Goal: Book appointment/travel/reservation

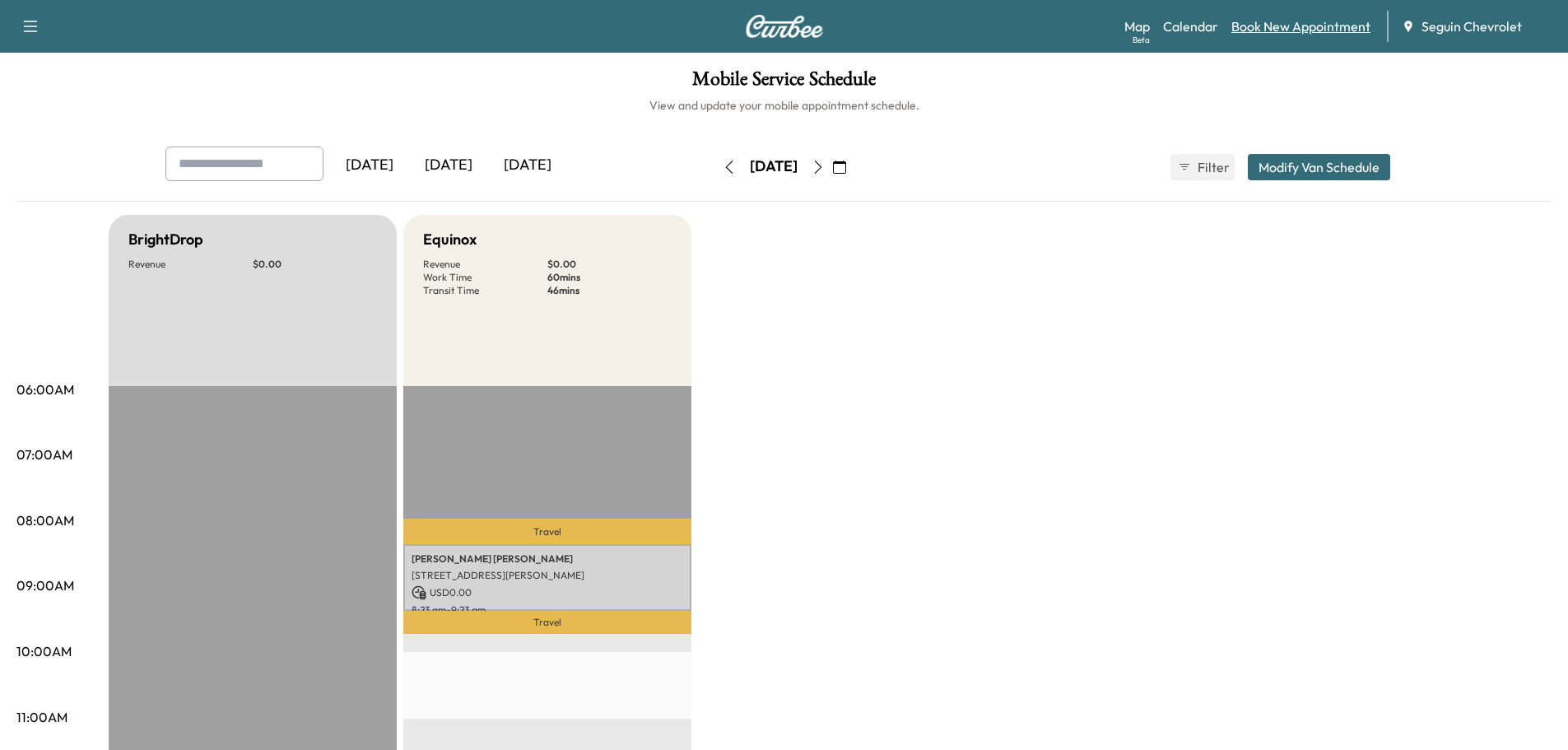
click at [1290, 18] on link "Book New Appointment" at bounding box center [1301, 27] width 139 height 20
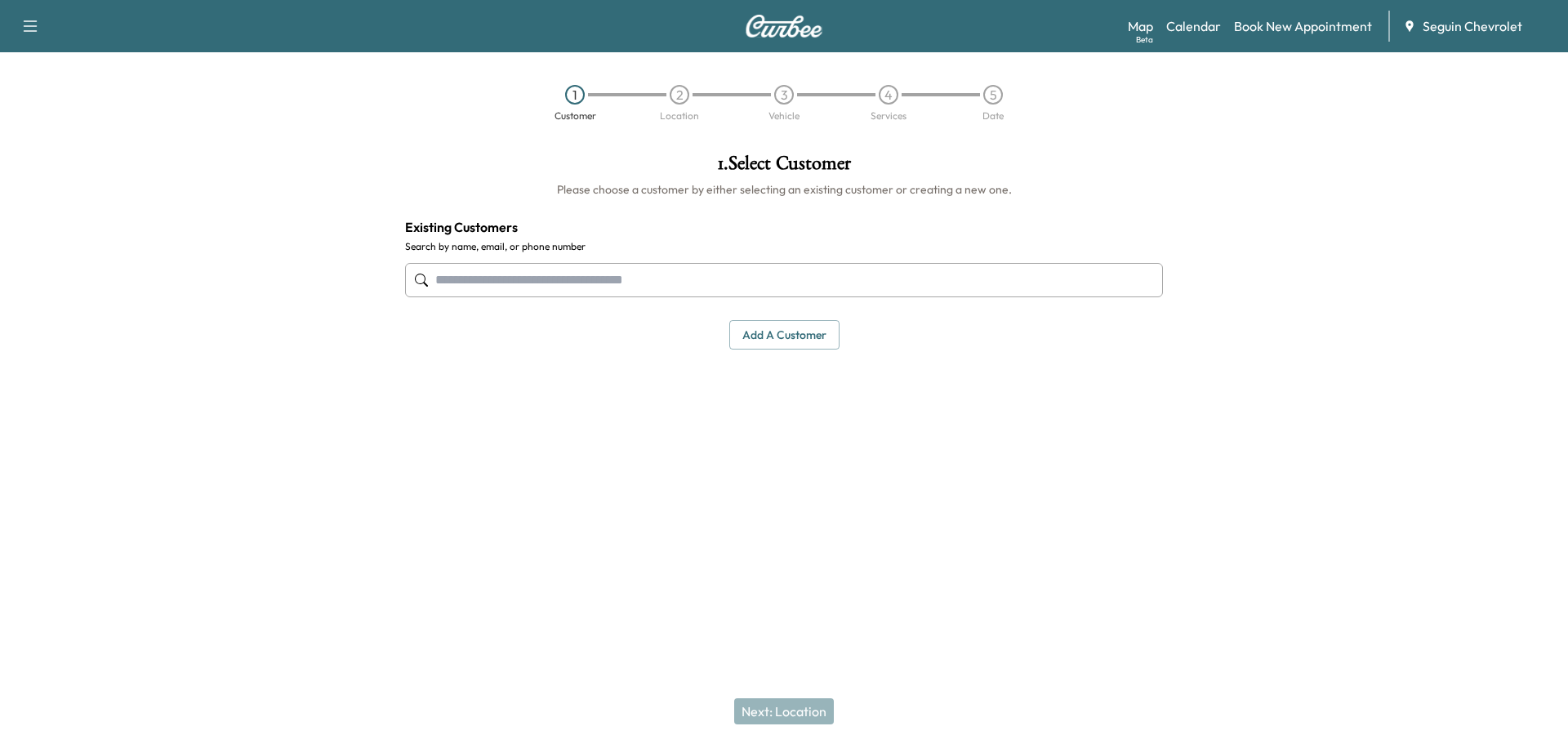
click at [480, 275] on input "text" at bounding box center [784, 280] width 758 height 34
paste input "**********"
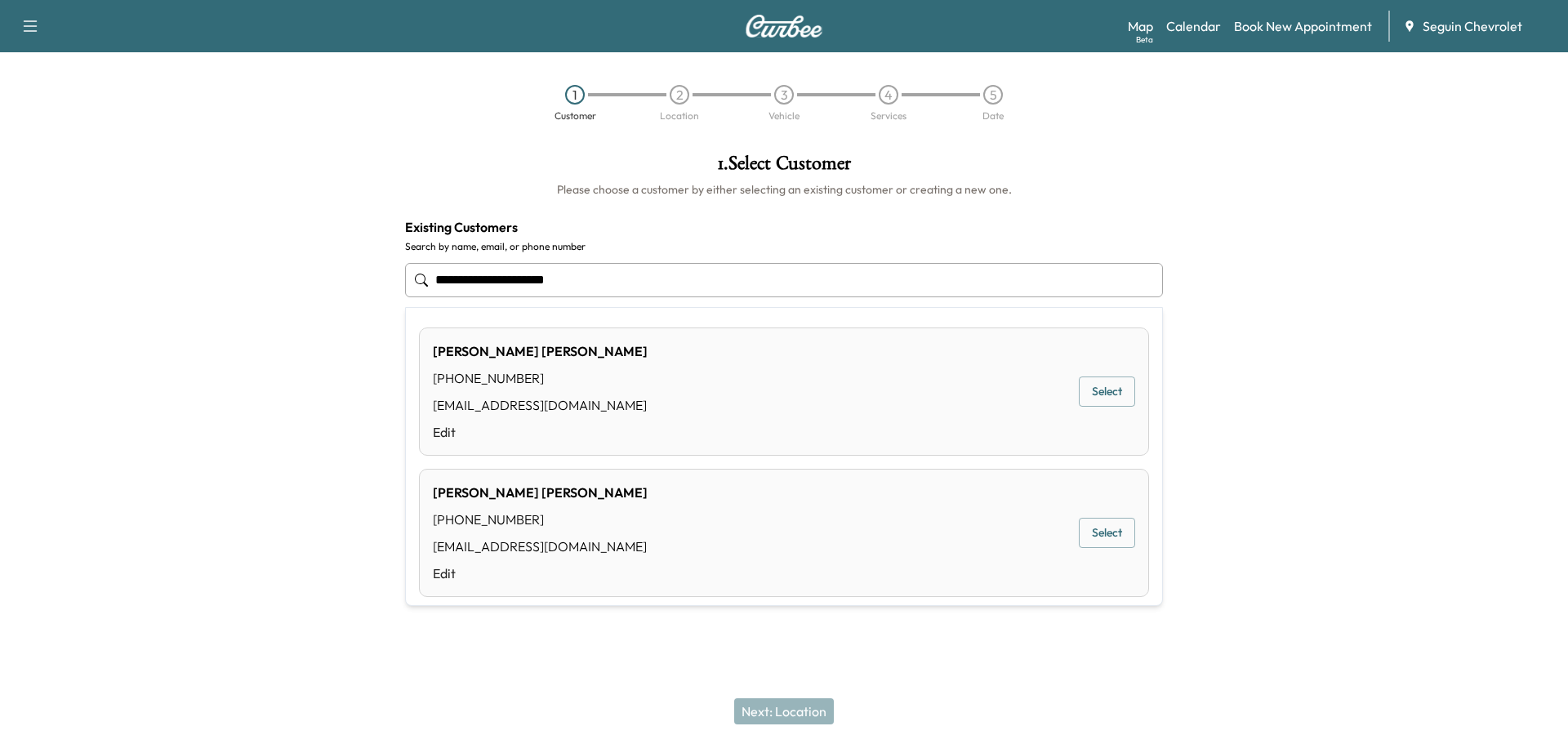
click at [1093, 386] on button "Select" at bounding box center [1107, 391] width 57 height 30
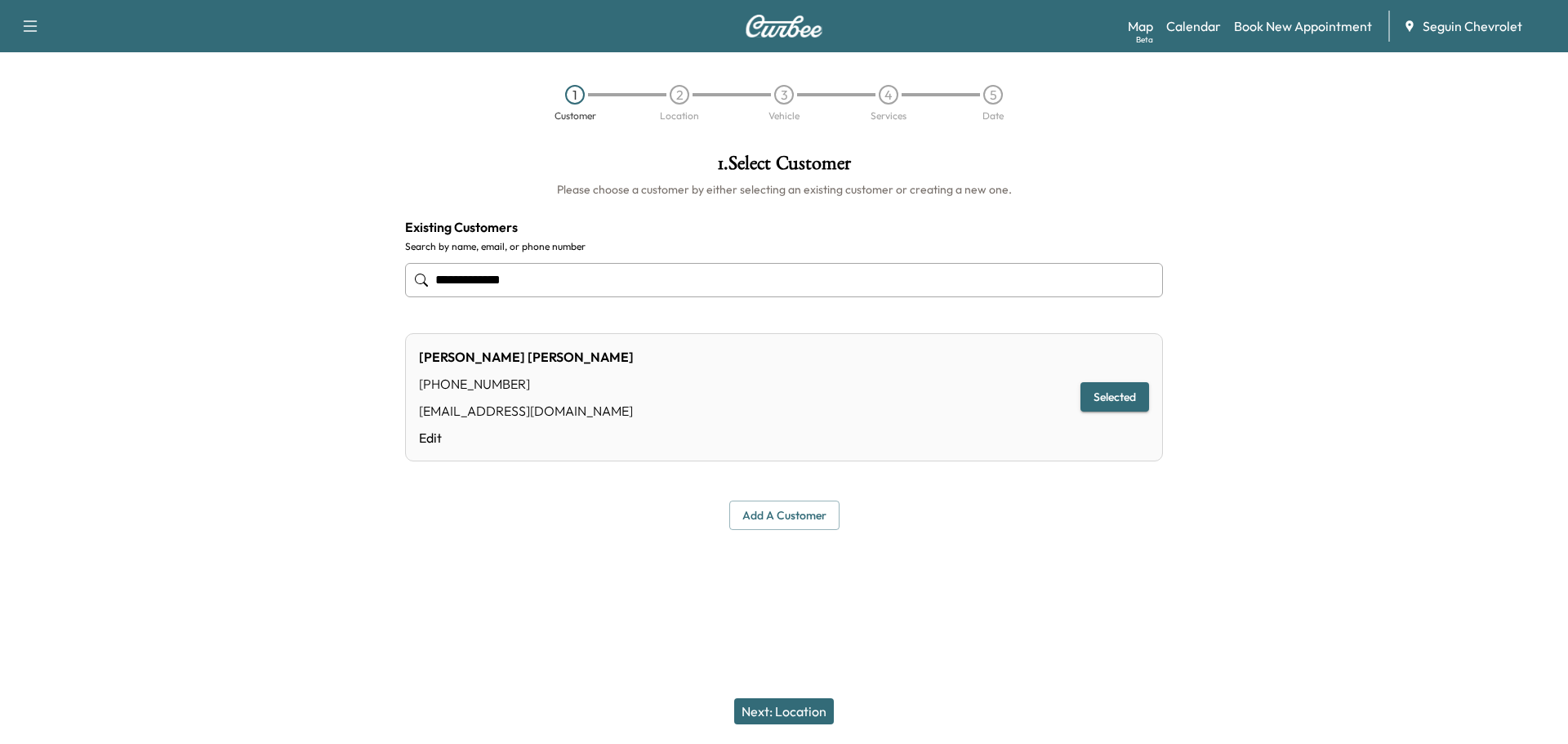
type input "**********"
click at [789, 703] on button "Next: Location" at bounding box center [784, 711] width 100 height 26
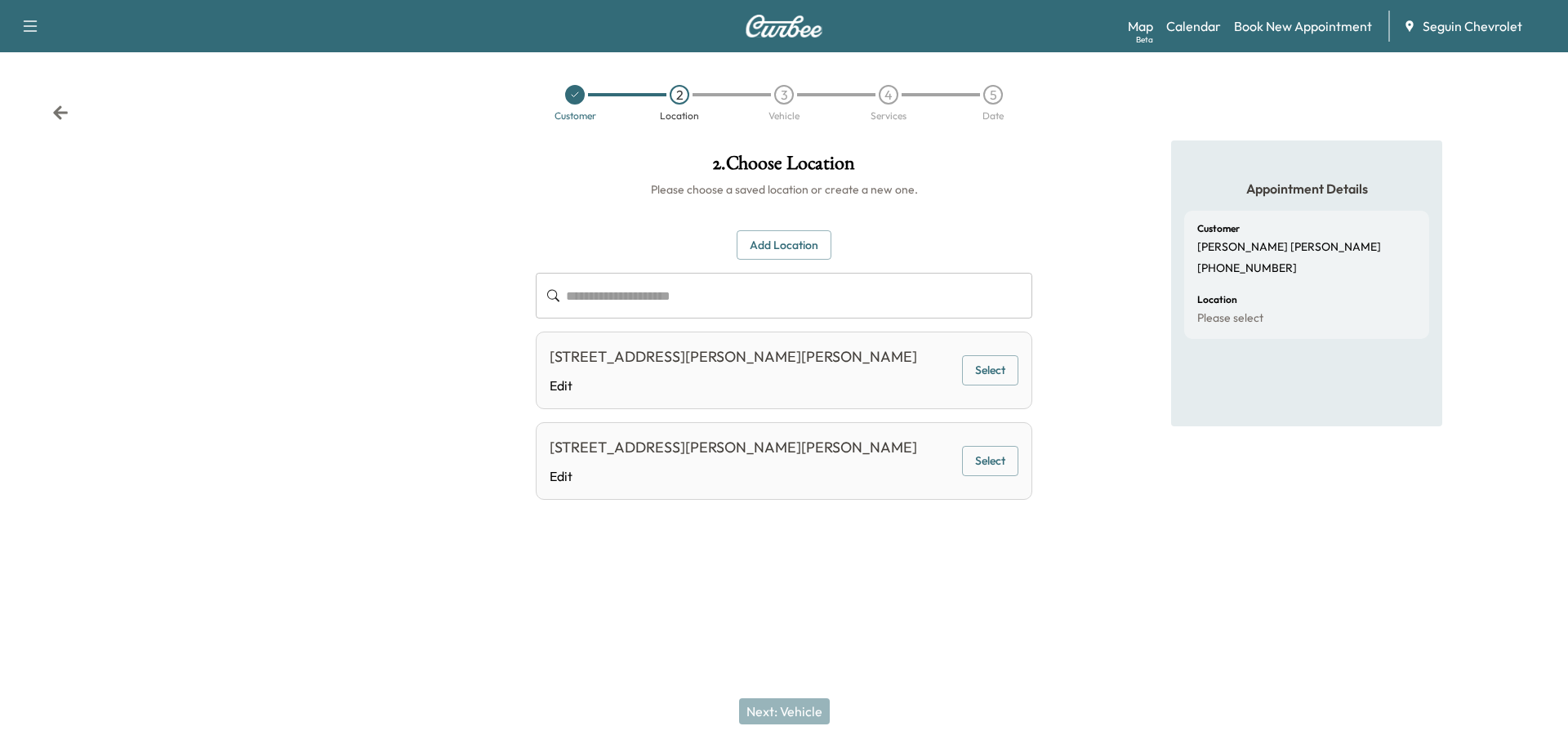
click at [576, 98] on icon at bounding box center [575, 95] width 10 height 10
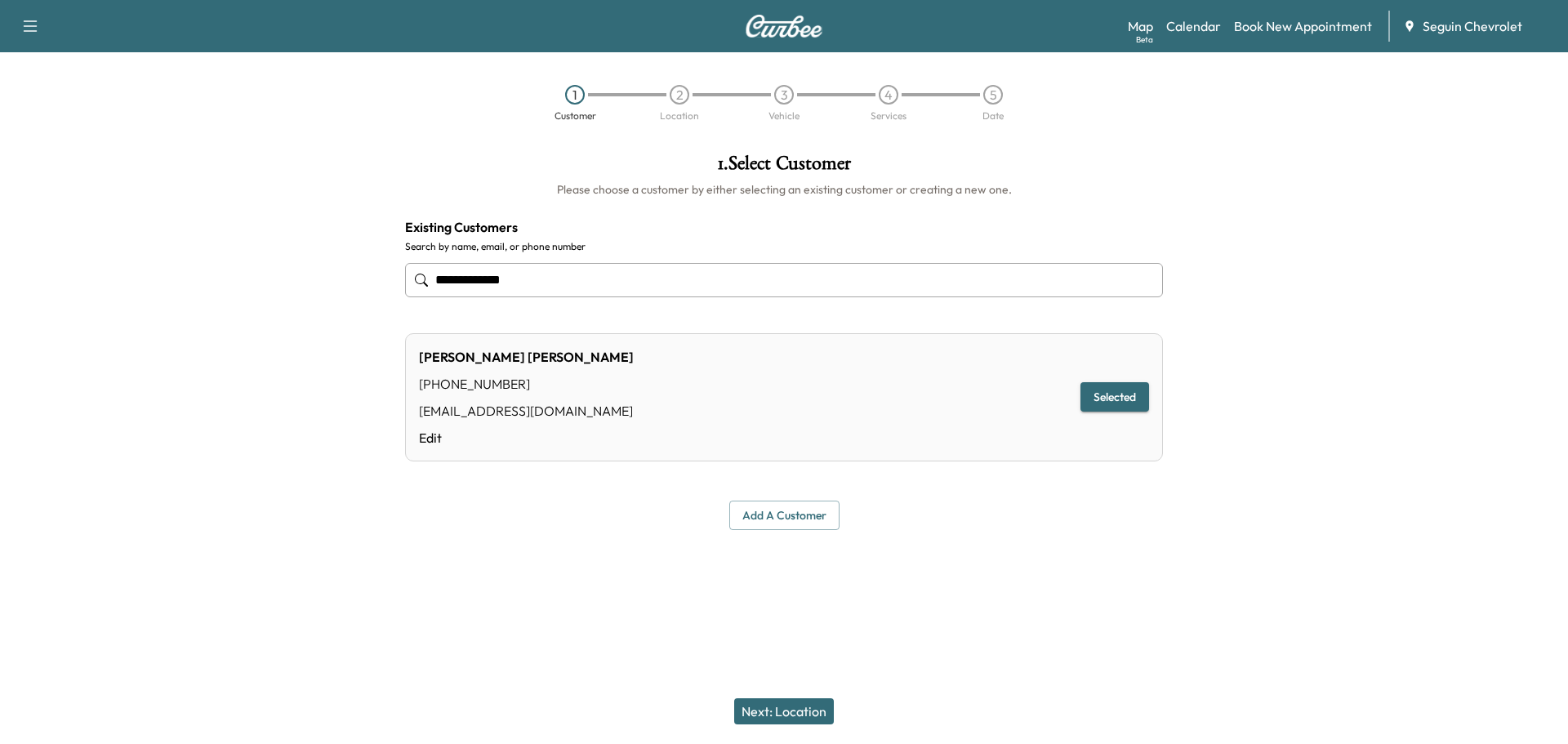
click at [536, 283] on input "**********" at bounding box center [784, 280] width 758 height 34
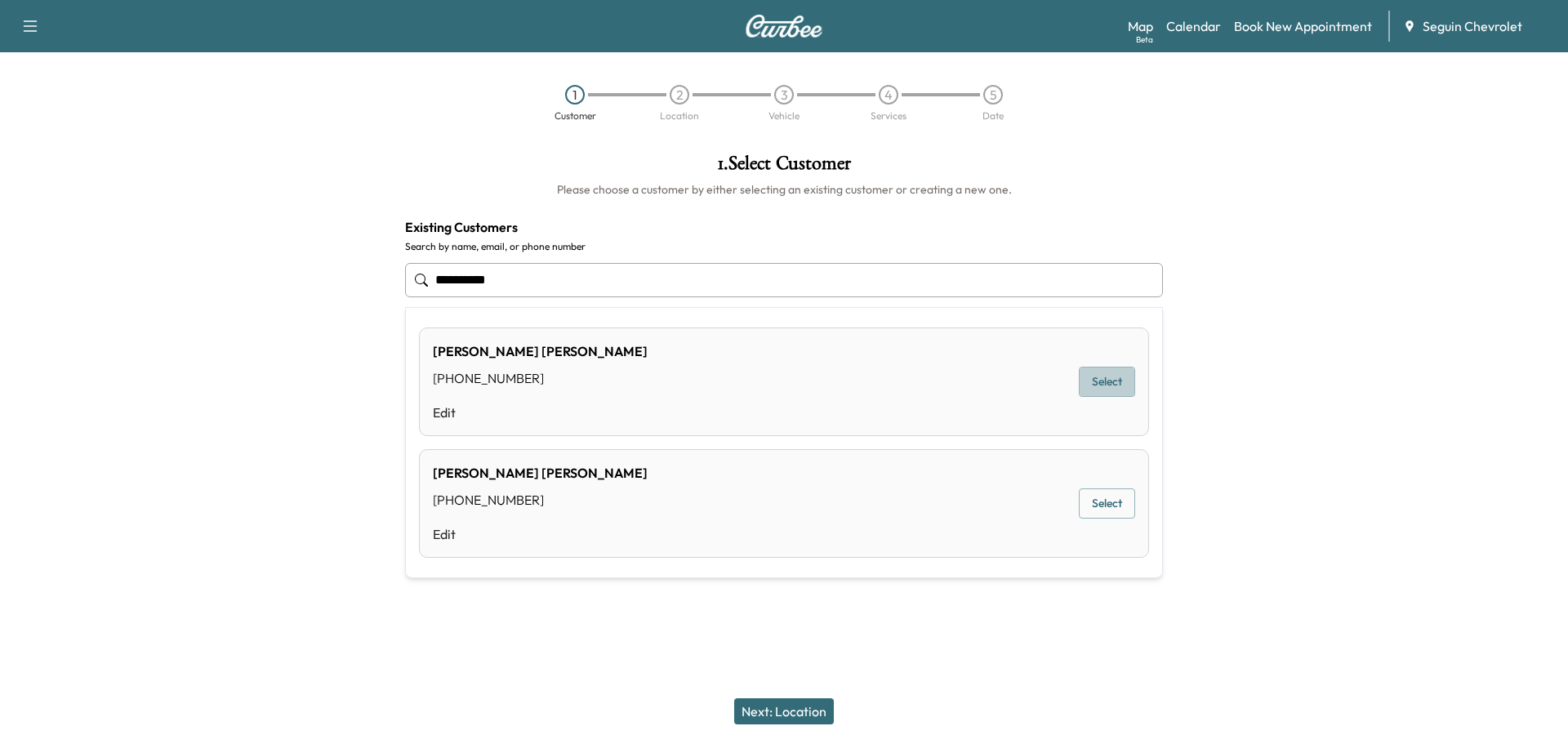
click at [1093, 381] on button "Select" at bounding box center [1107, 381] width 57 height 30
type input "**********"
type input "*****"
type input "*********"
type input "**********"
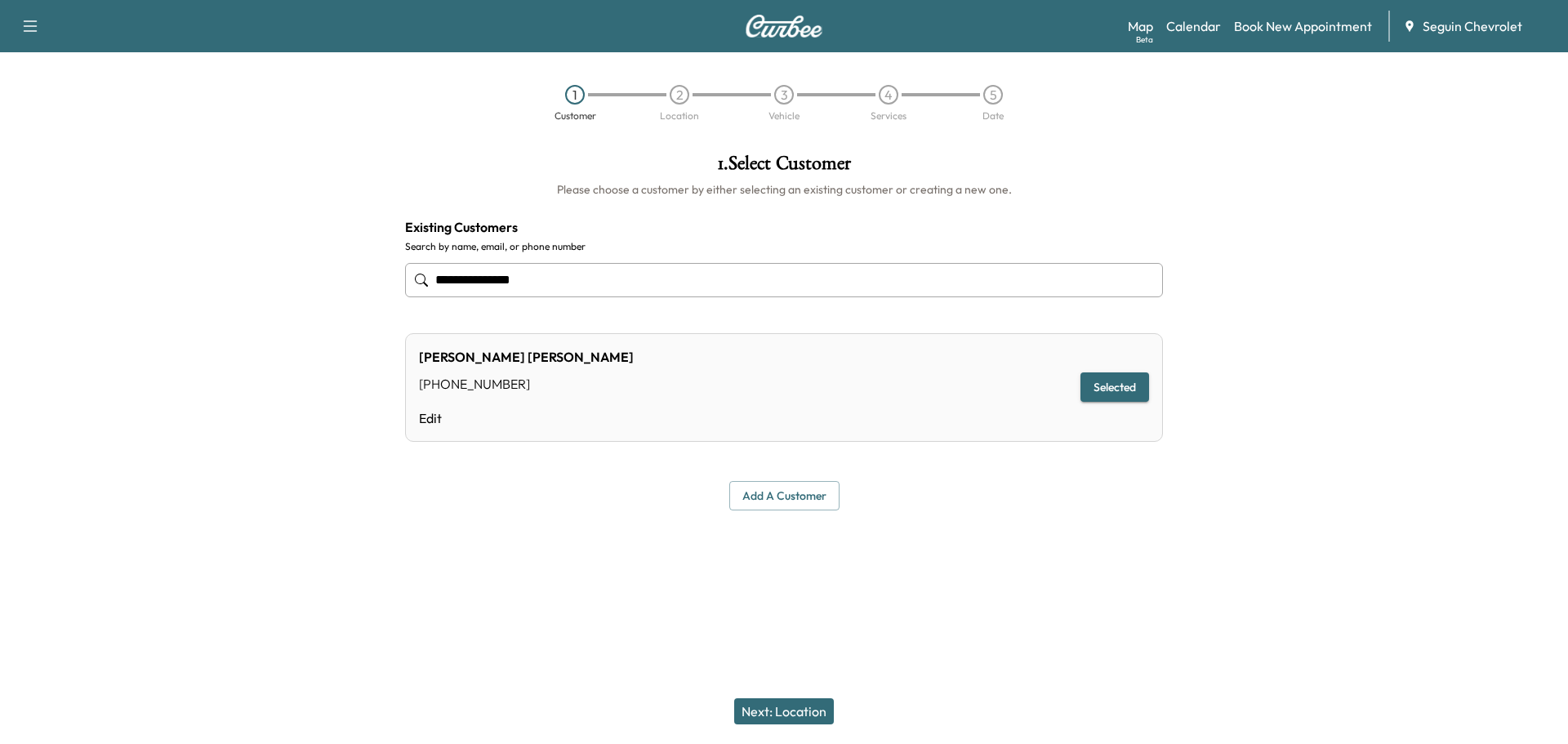
type input "**********"
click at [810, 708] on button "Next: Location" at bounding box center [784, 711] width 100 height 26
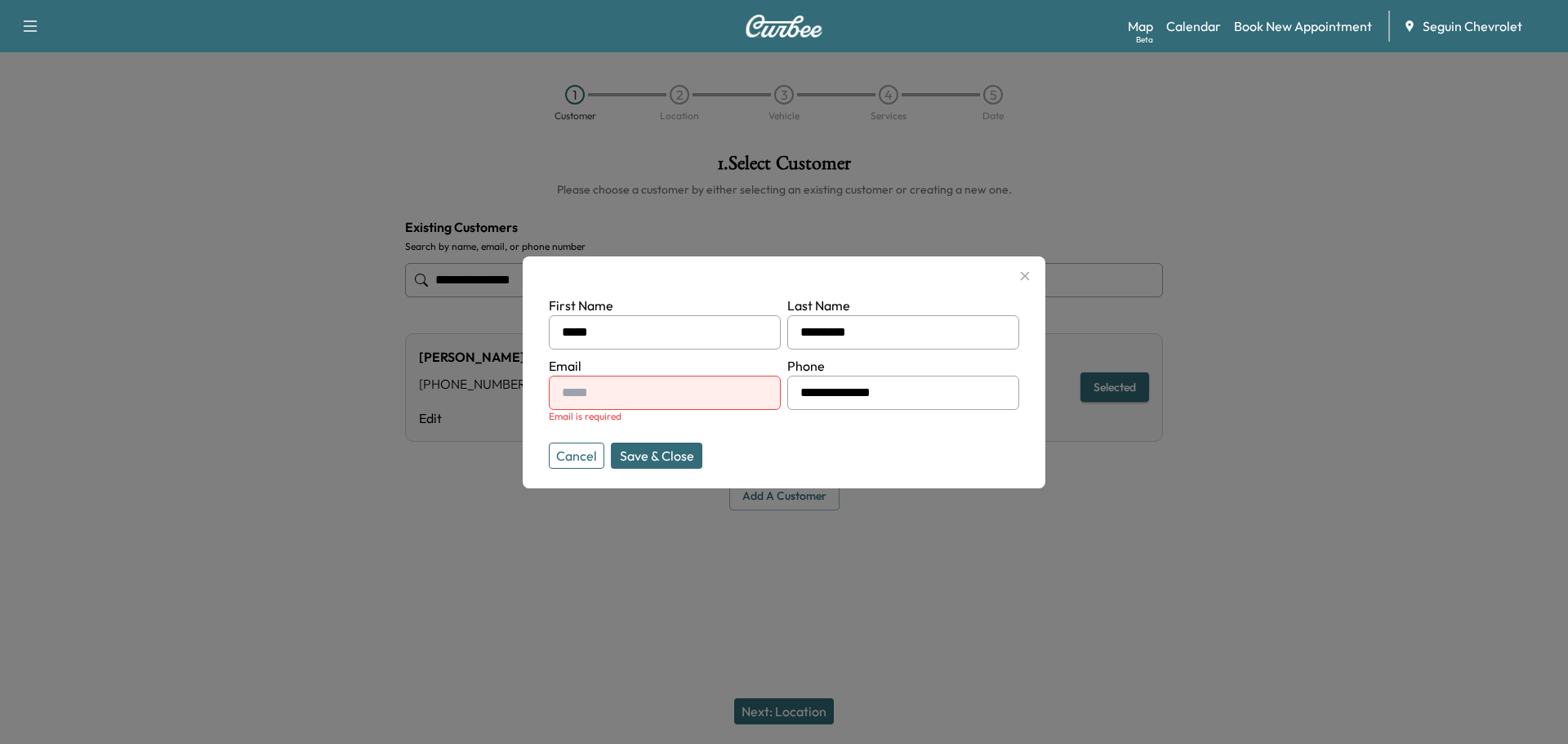
click at [685, 448] on button "Save & Close" at bounding box center [656, 455] width 92 height 26
click at [556, 497] on div at bounding box center [784, 372] width 1568 height 744
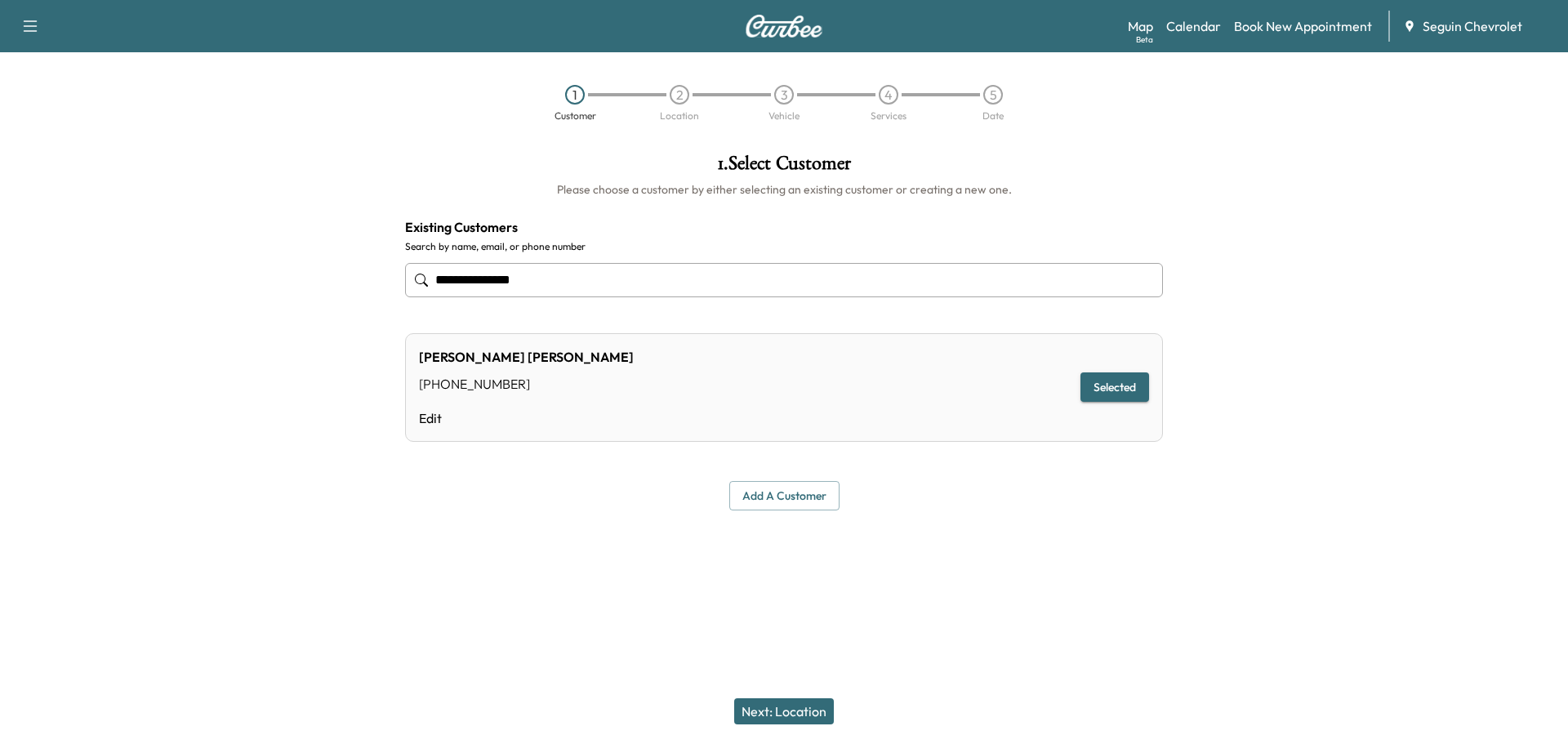
click at [778, 699] on button "Next: Location" at bounding box center [784, 711] width 100 height 26
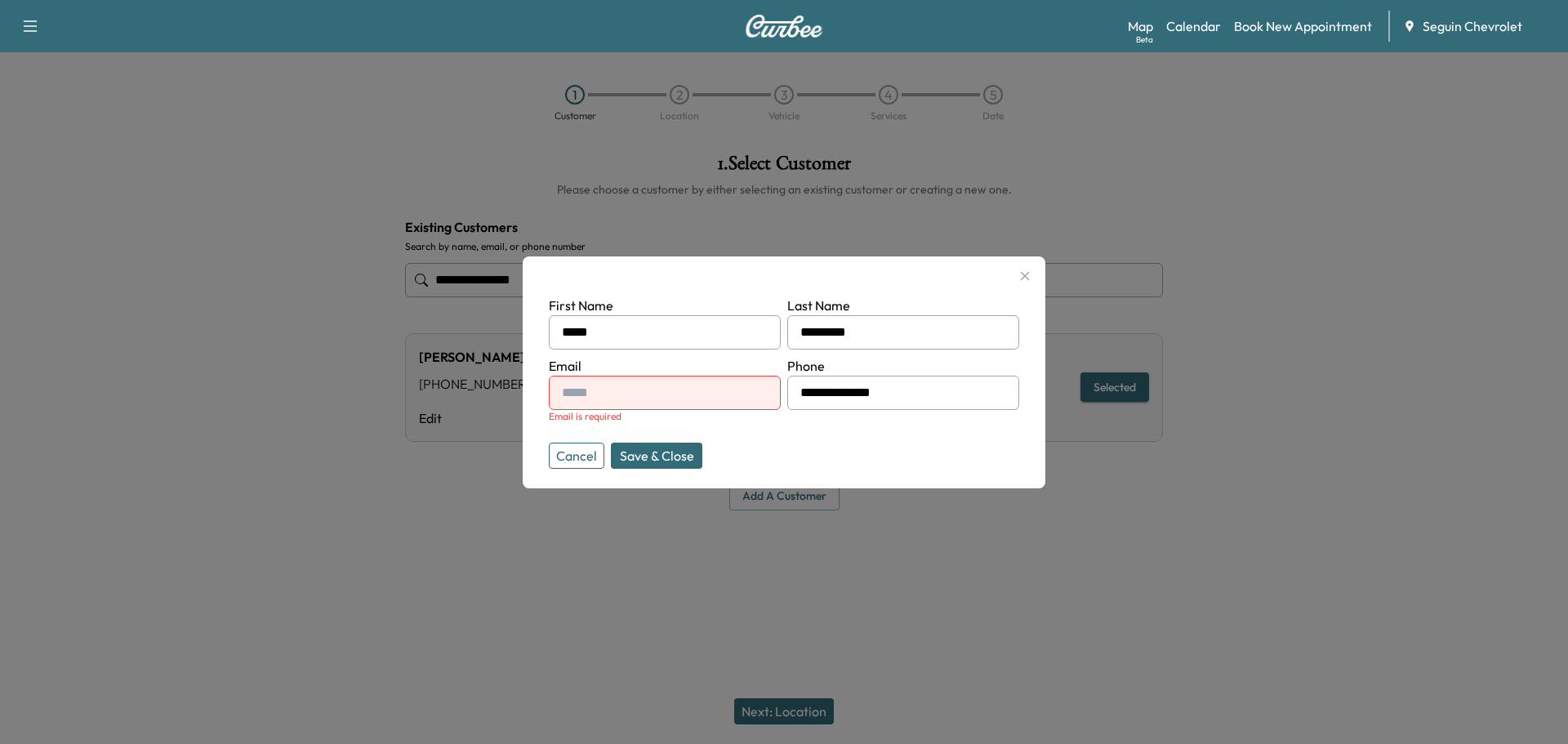
click at [1036, 275] on button "button" at bounding box center [1025, 276] width 27 height 26
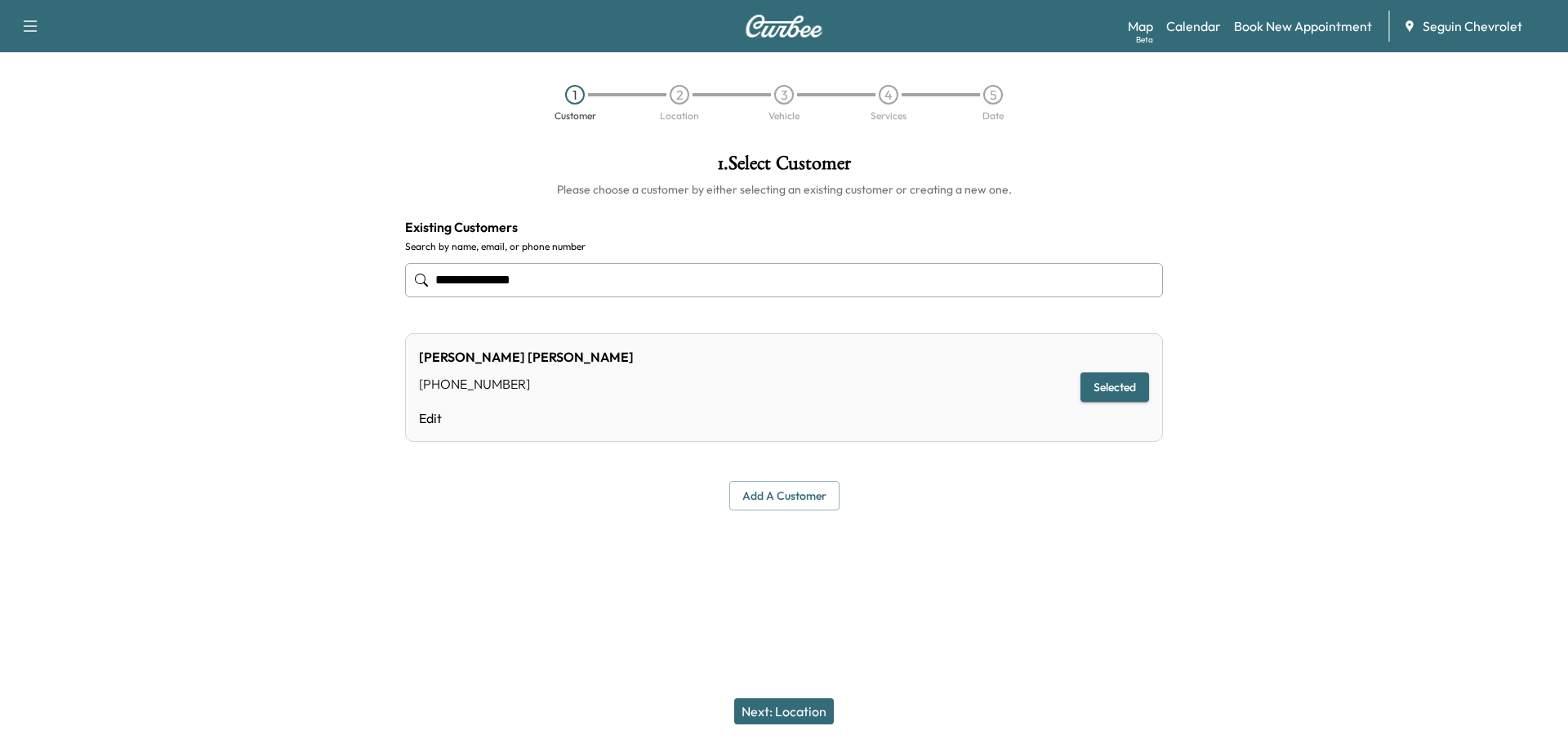
click at [566, 278] on input "**********" at bounding box center [784, 280] width 758 height 34
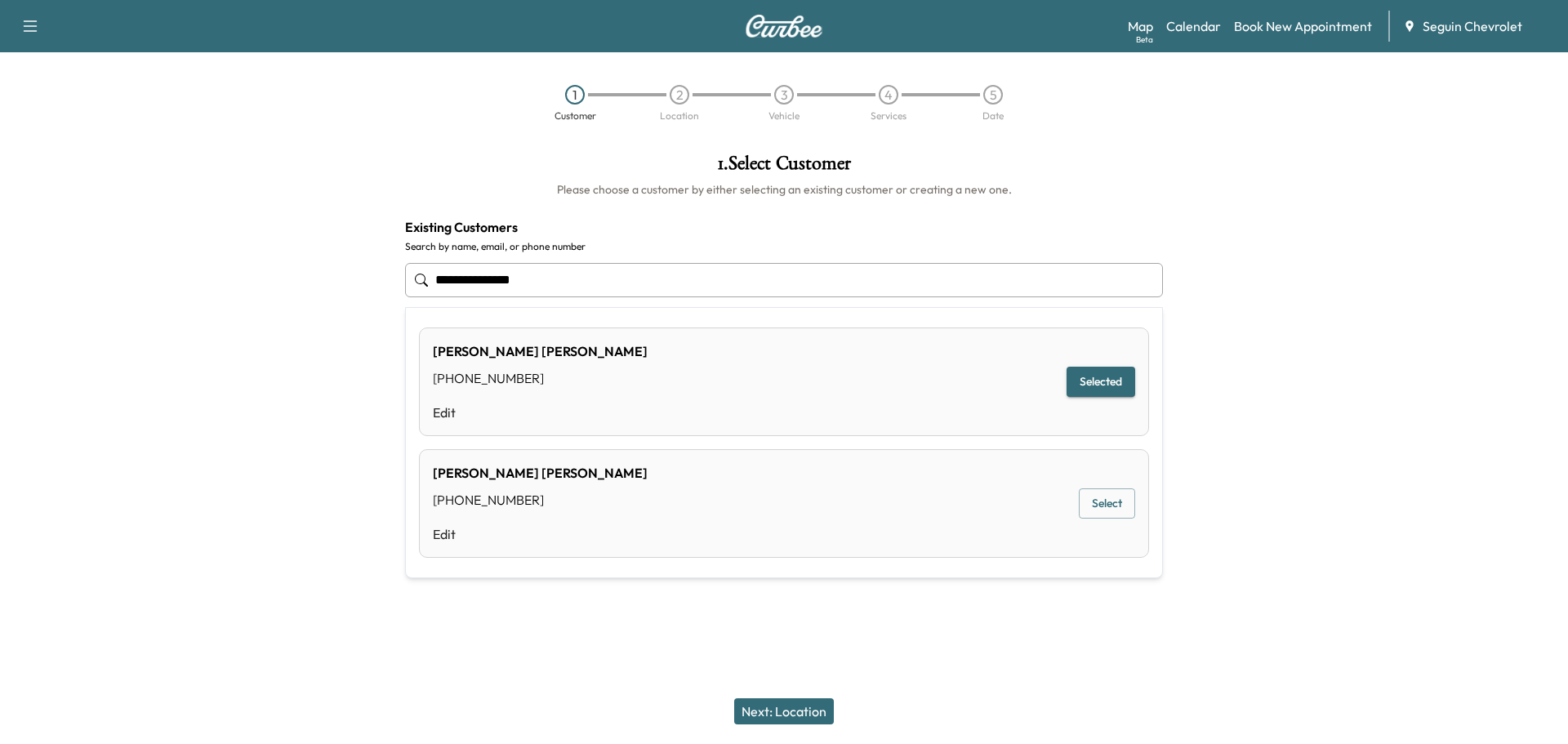
click at [1106, 503] on button "Select" at bounding box center [1107, 503] width 57 height 30
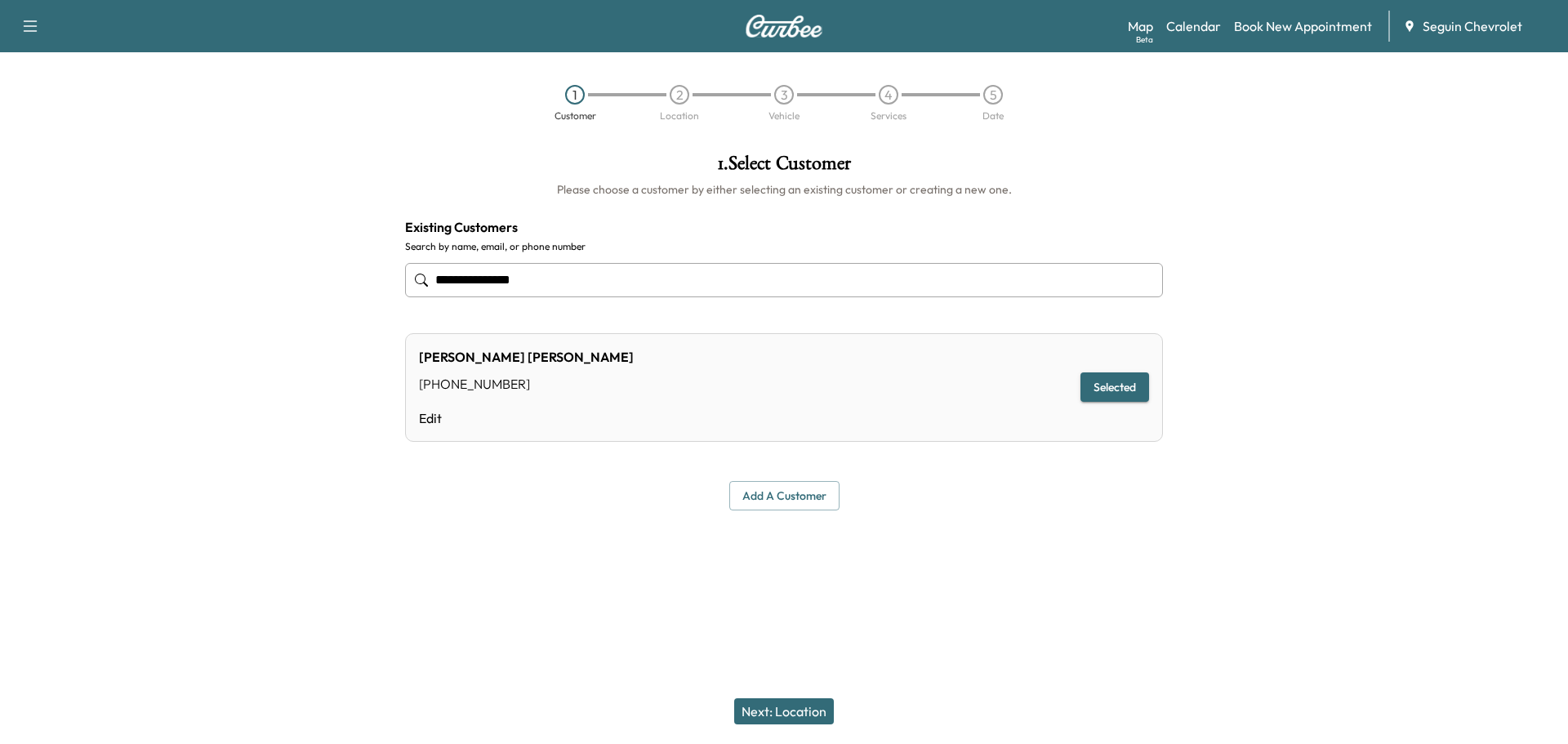
click at [788, 716] on button "Next: Location" at bounding box center [784, 711] width 100 height 26
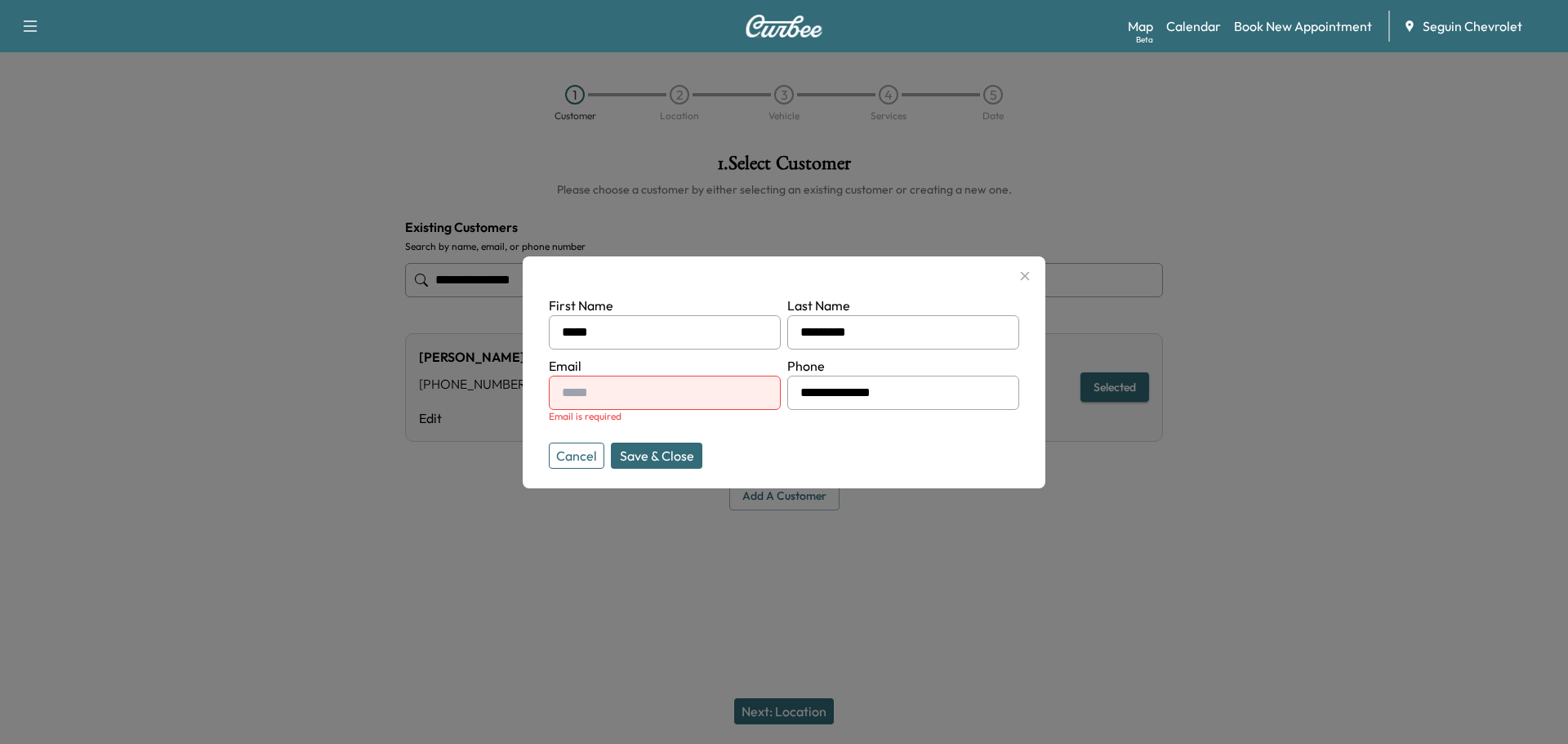
click at [598, 388] on input "text" at bounding box center [664, 392] width 232 height 34
click at [655, 457] on button "Save & Close" at bounding box center [656, 455] width 92 height 26
click at [668, 458] on button "Save & Close" at bounding box center [656, 455] width 92 height 26
click at [636, 447] on button "Save & Close" at bounding box center [656, 455] width 92 height 26
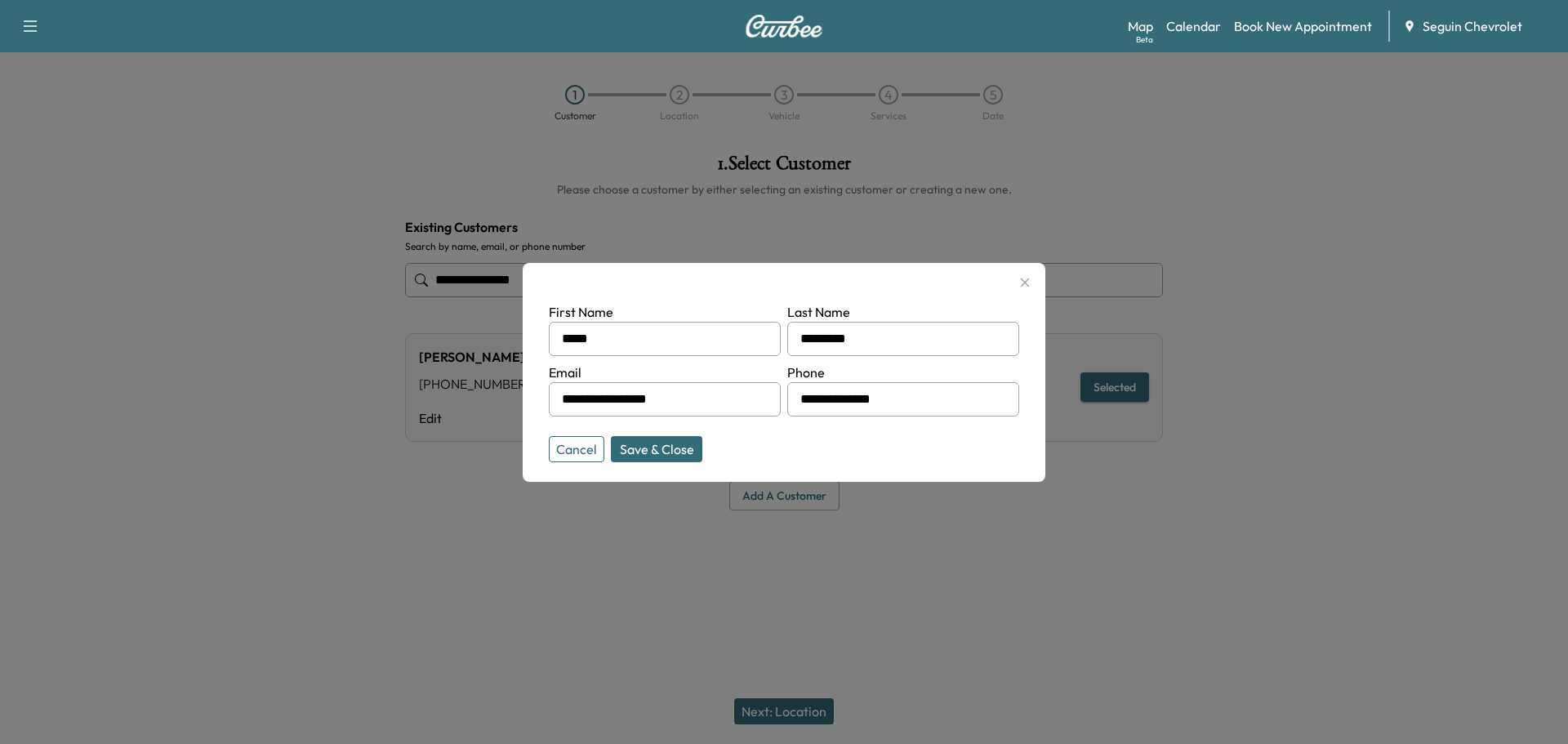
type input "**********"
click at [962, 587] on div at bounding box center [784, 372] width 1568 height 744
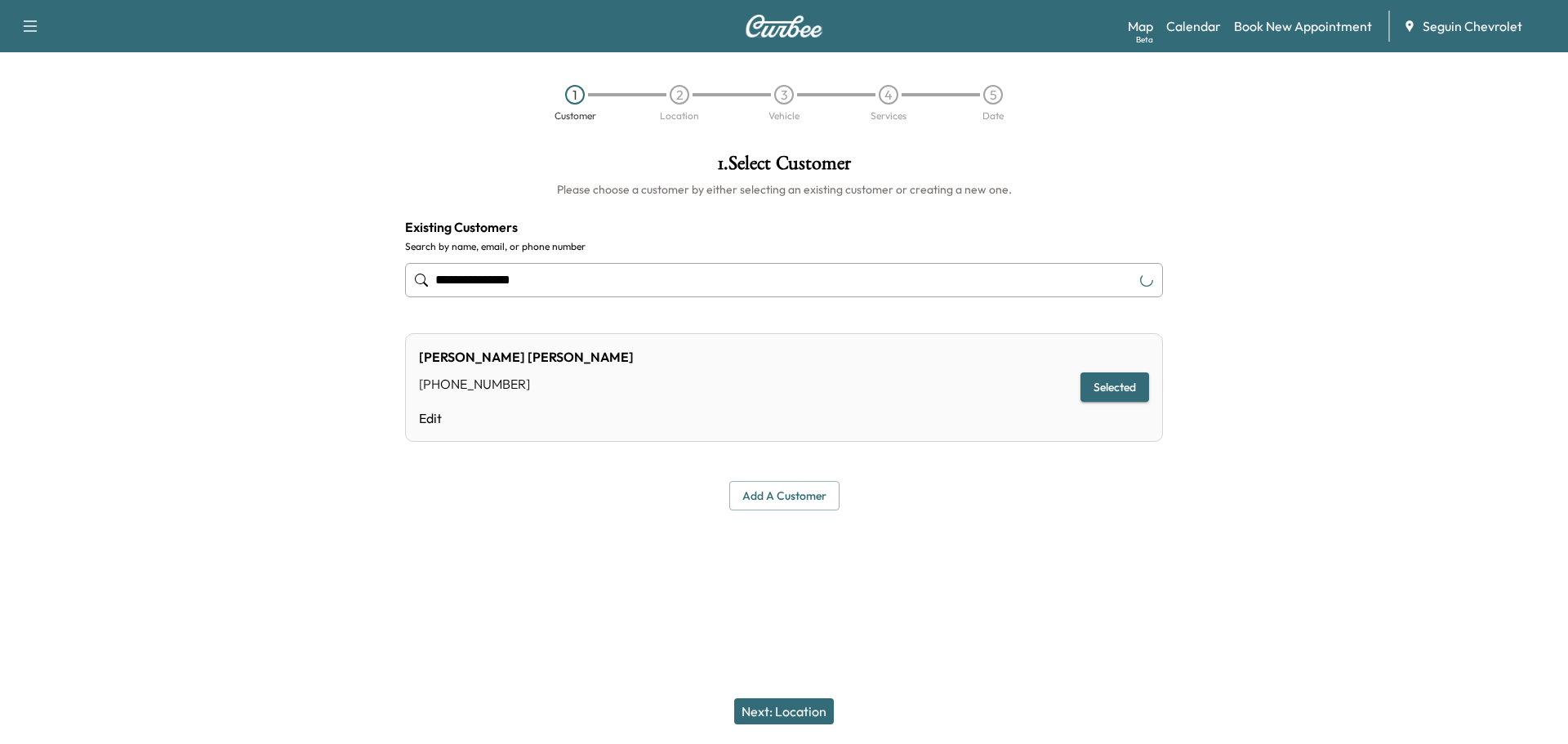
click at [798, 709] on button "Next: Location" at bounding box center [784, 711] width 100 height 26
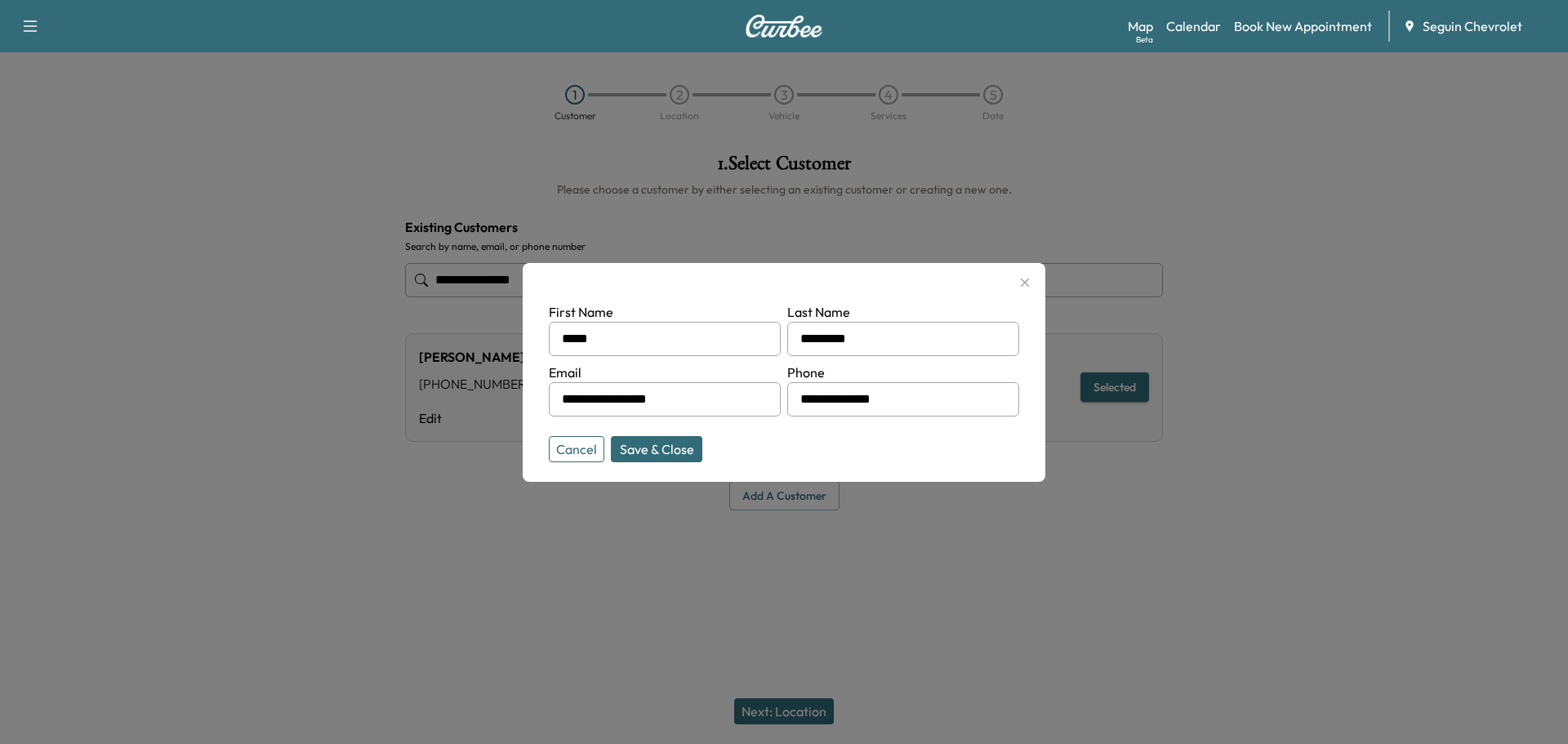
click at [632, 443] on button "Save & Close" at bounding box center [656, 449] width 92 height 26
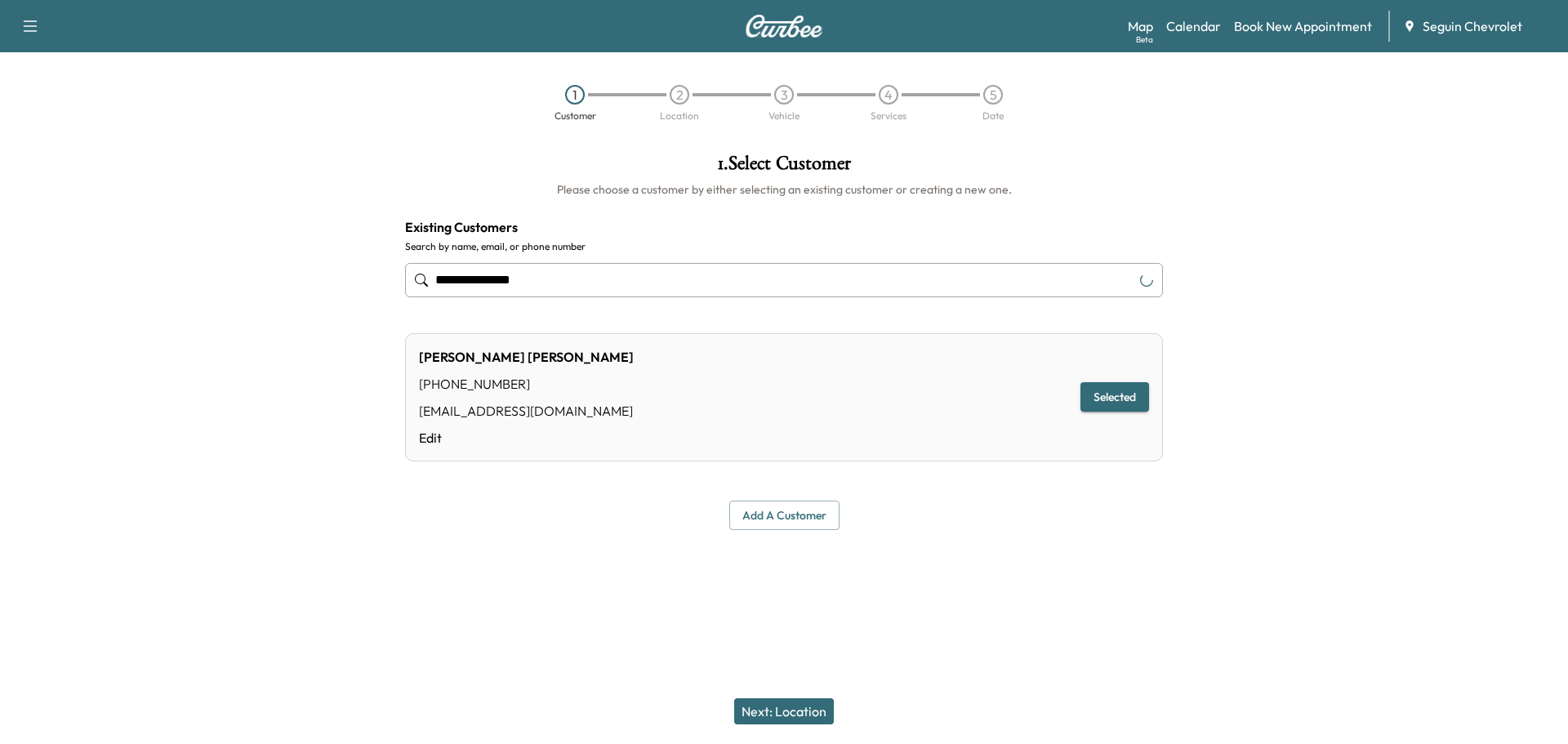
click at [697, 447] on div "[PERSON_NAME] [PHONE_NUMBER] [EMAIL_ADDRESS][DOMAIN_NAME] Edit Selected" at bounding box center [784, 397] width 758 height 128
click at [782, 706] on button "Next: Location" at bounding box center [784, 711] width 100 height 26
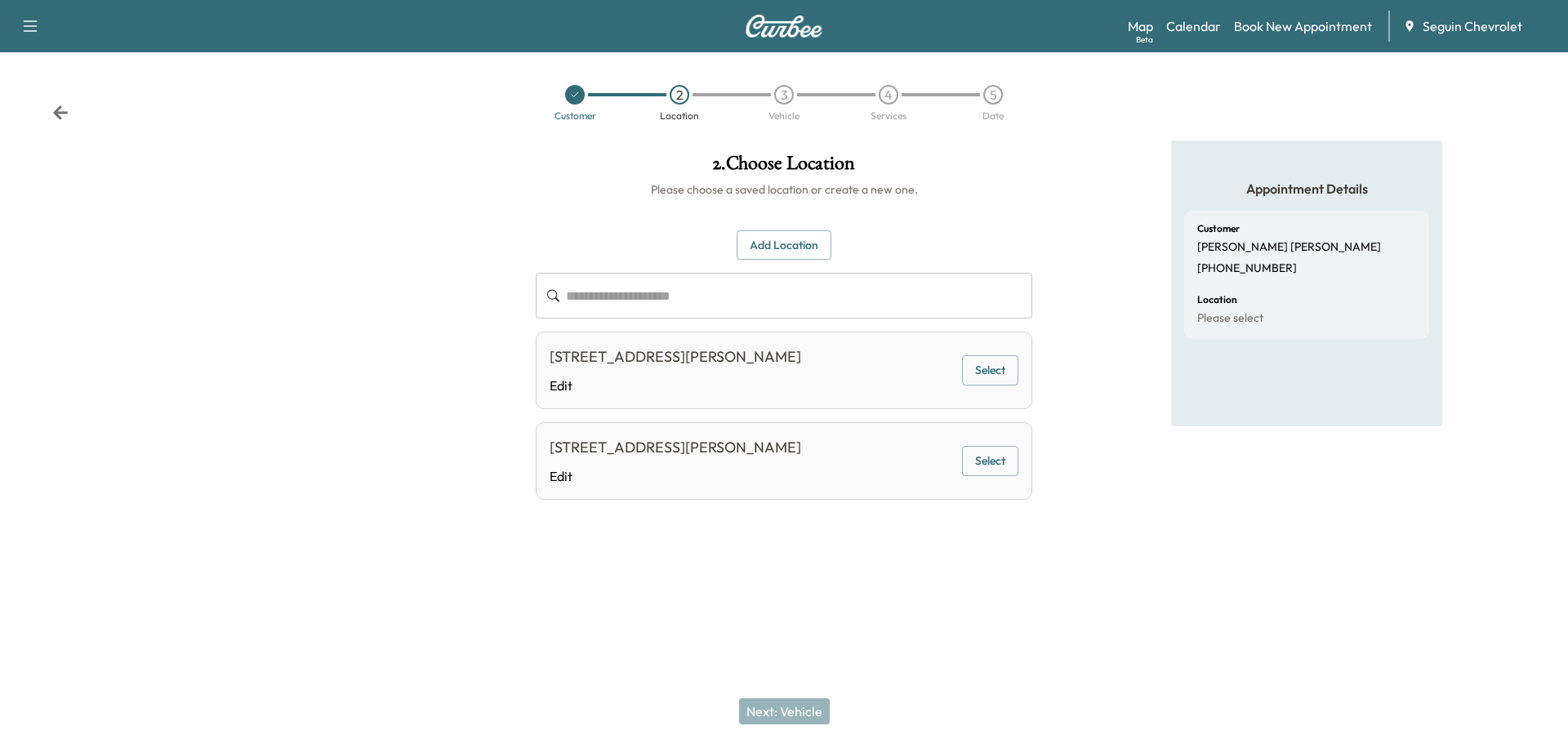
click at [575, 95] on icon at bounding box center [575, 95] width 10 height 10
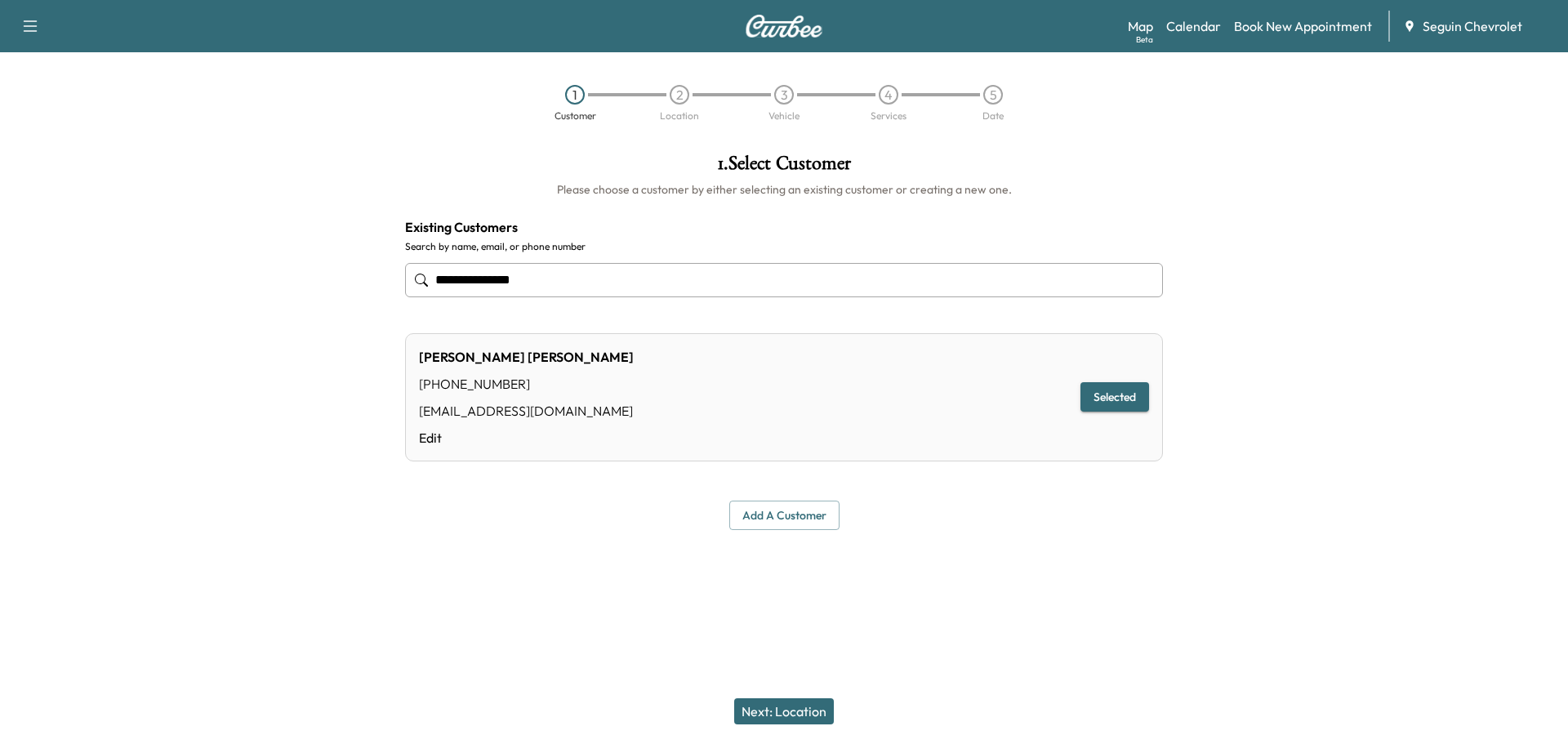
click at [550, 285] on input "**********" at bounding box center [784, 280] width 758 height 34
type input "**********"
click at [459, 574] on div at bounding box center [784, 568] width 1568 height 52
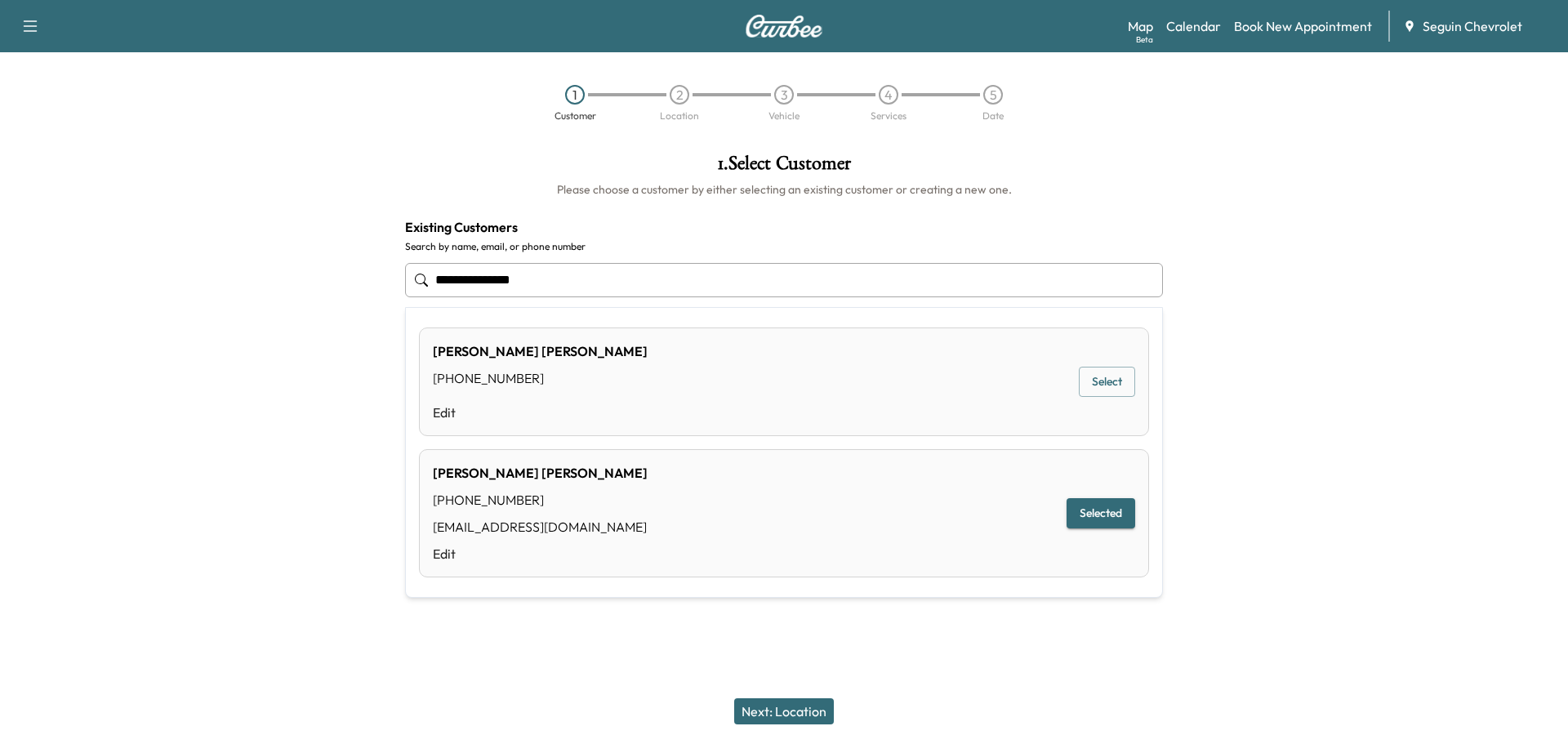
click at [560, 287] on input "**********" at bounding box center [784, 280] width 758 height 34
type input "*"
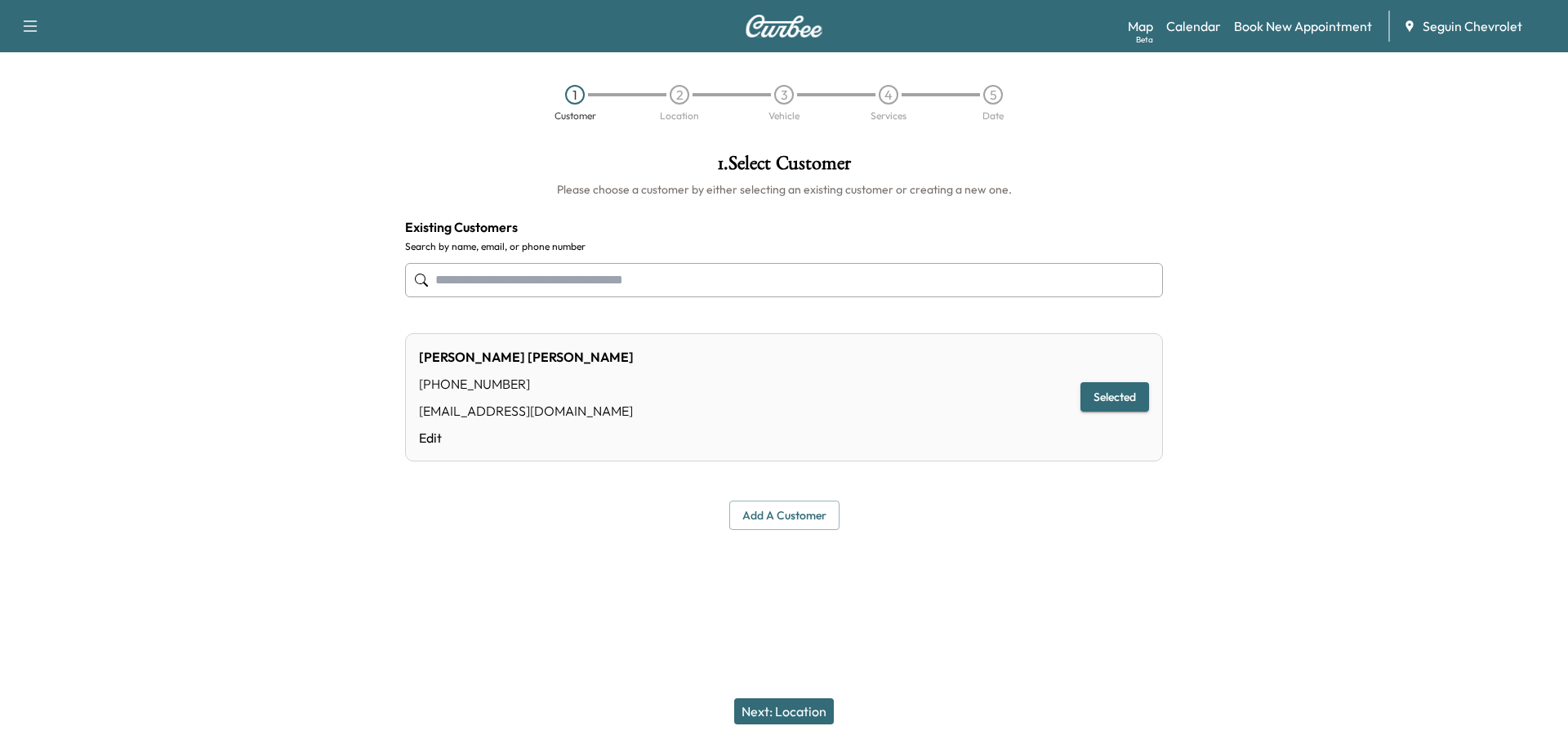
type input "**********"
click at [650, 571] on div at bounding box center [784, 568] width 1568 height 52
click at [641, 568] on div at bounding box center [784, 568] width 1568 height 52
click at [1192, 26] on link "Calendar" at bounding box center [1193, 26] width 55 height 20
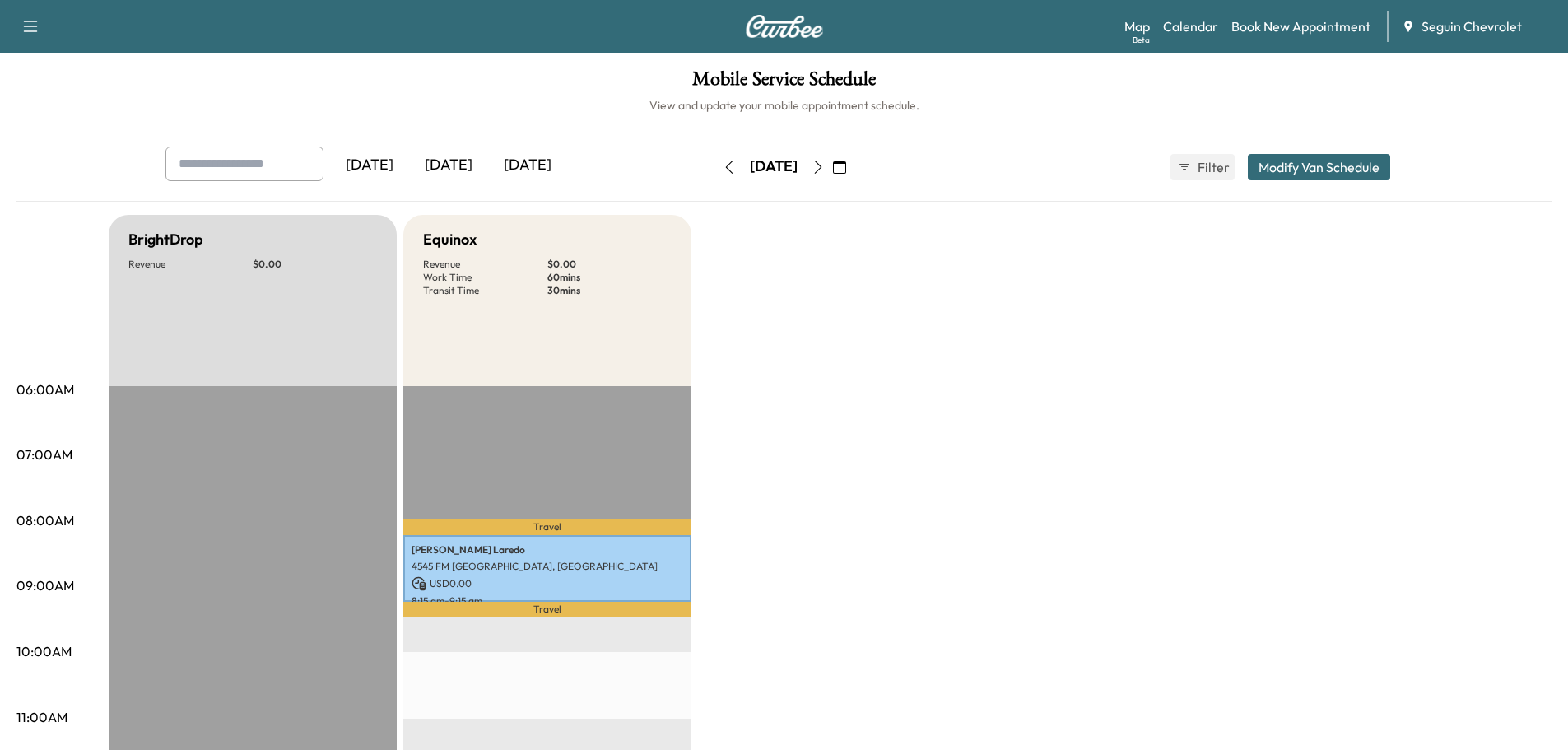
click at [846, 166] on icon "button" at bounding box center [839, 167] width 13 height 13
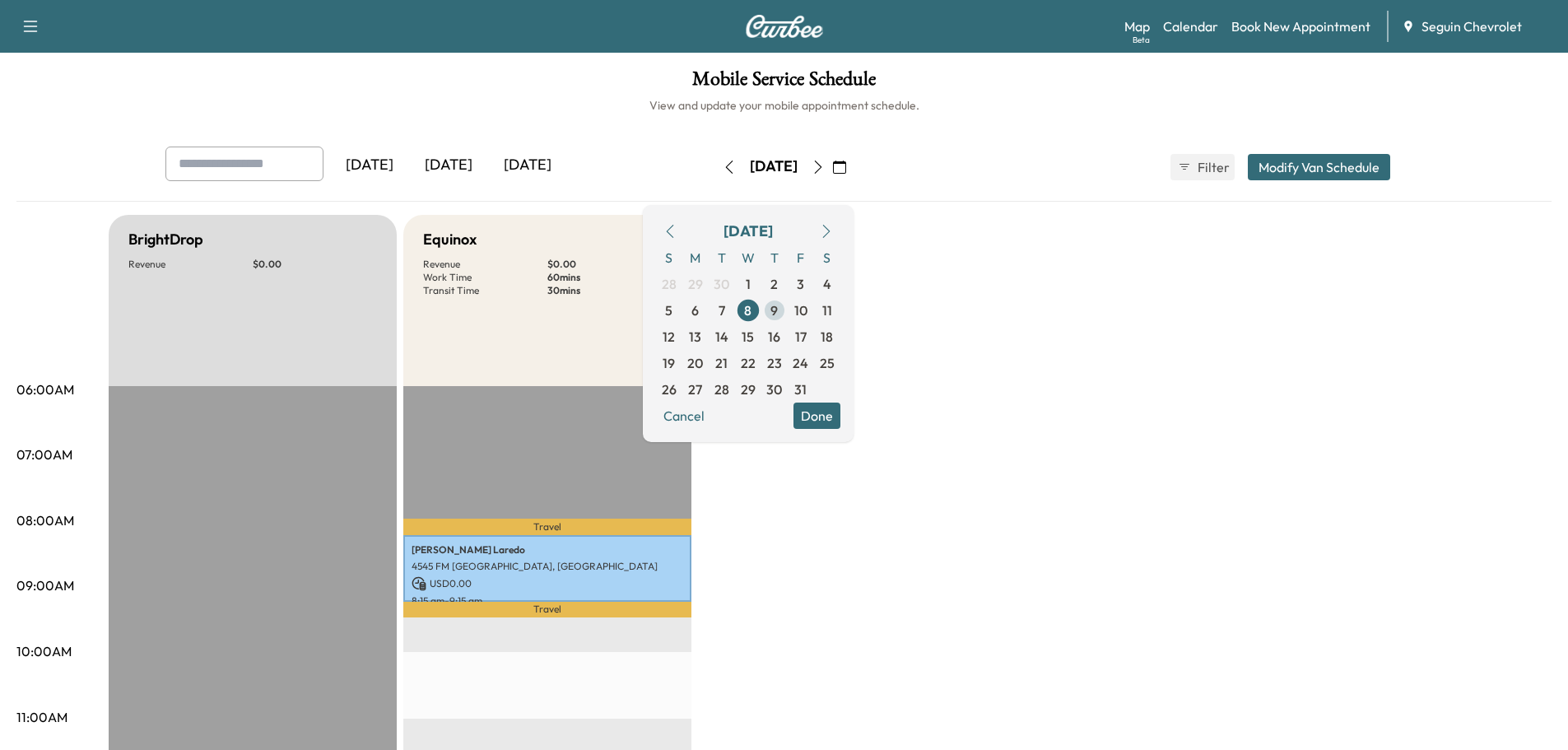
click at [778, 308] on span "9" at bounding box center [774, 310] width 8 height 20
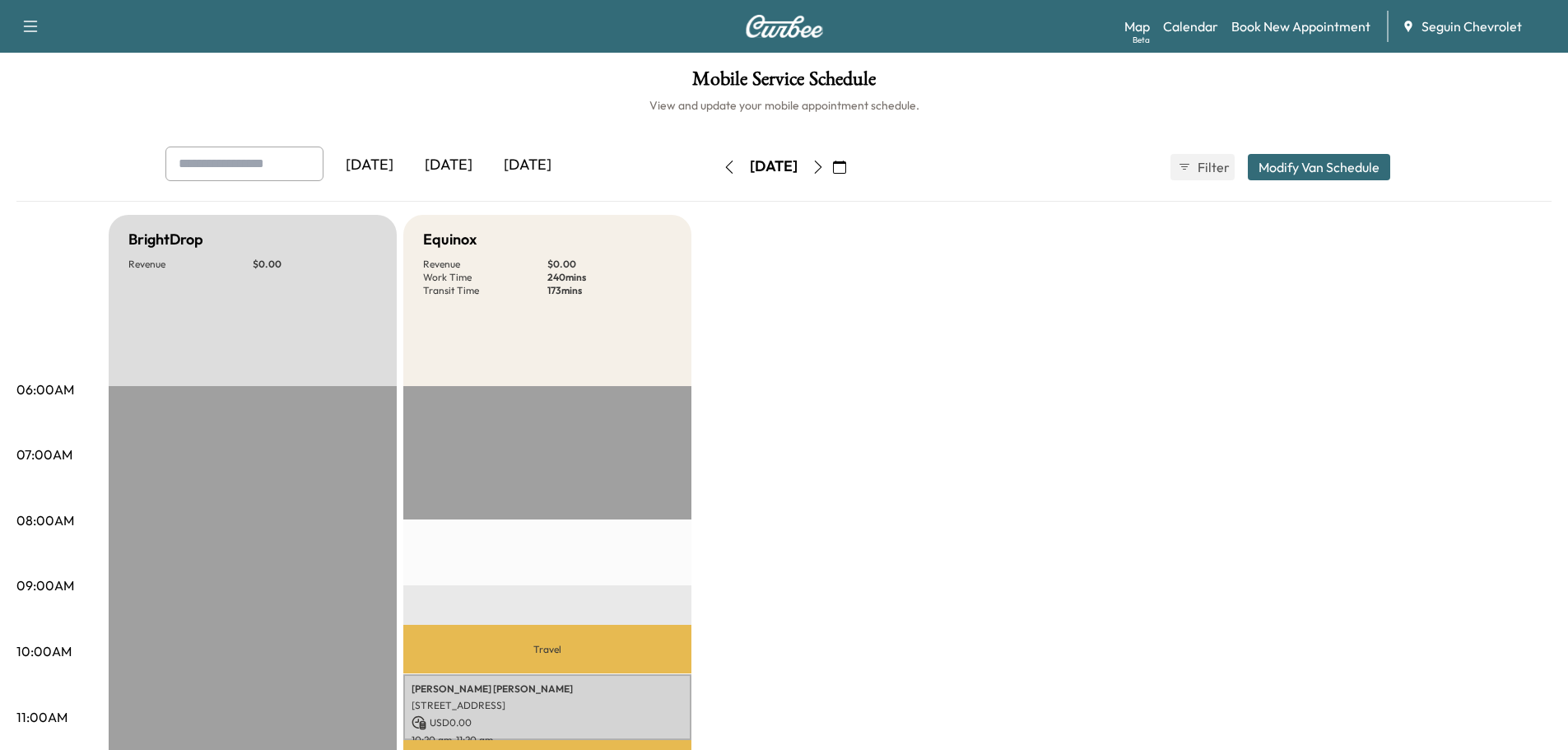
click at [846, 162] on icon "button" at bounding box center [839, 167] width 13 height 13
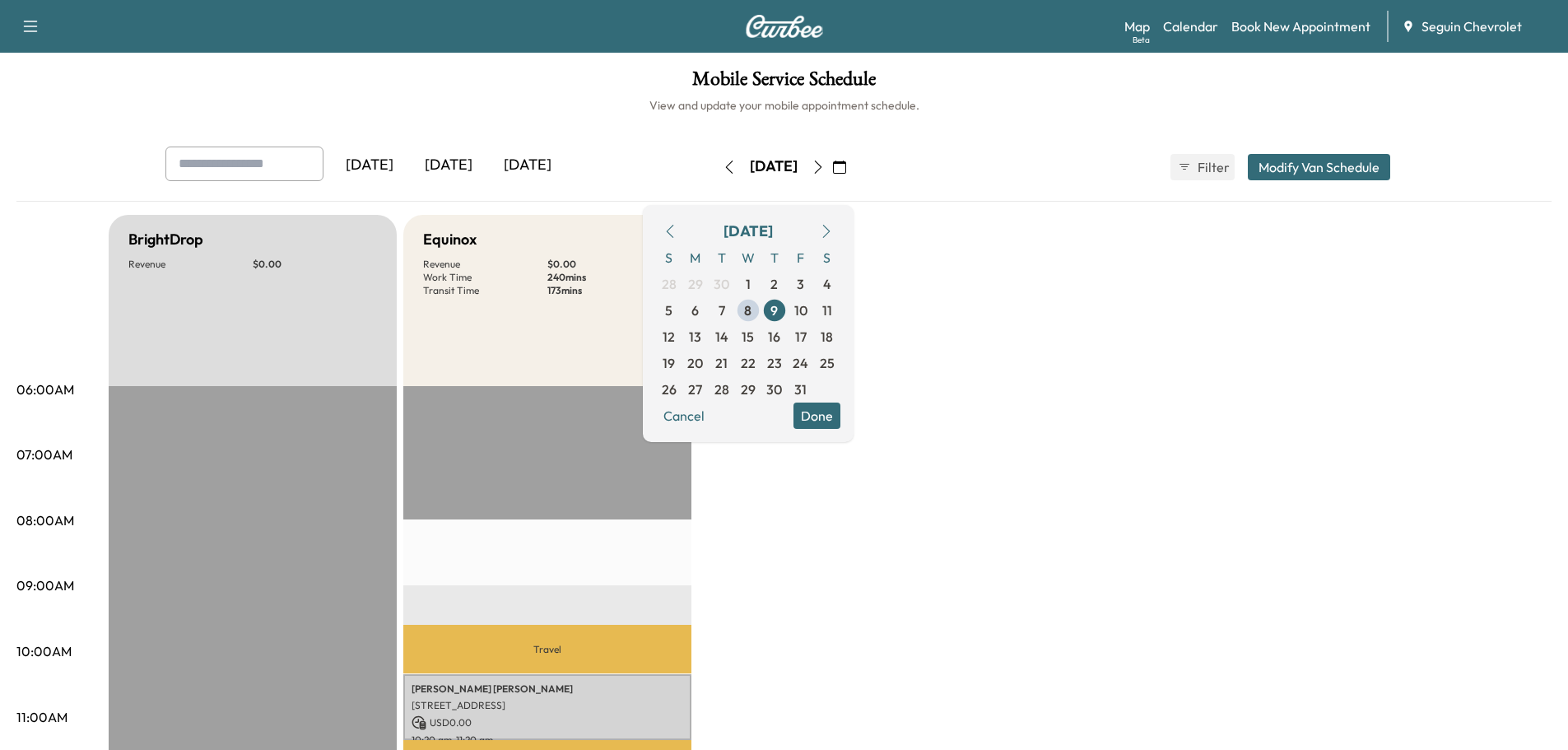
click at [751, 307] on span "8" at bounding box center [748, 310] width 8 height 20
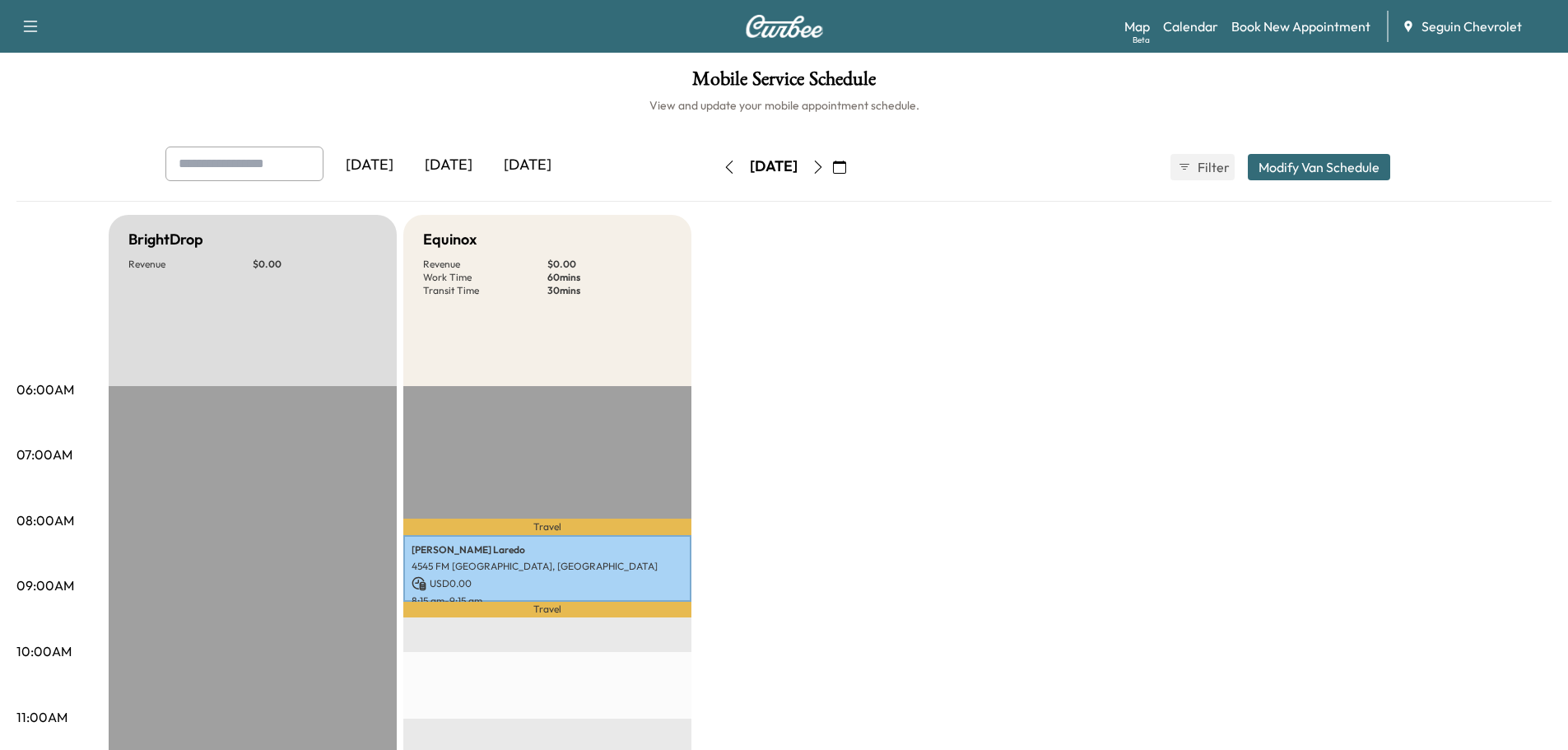
click at [846, 168] on icon "button" at bounding box center [839, 167] width 13 height 13
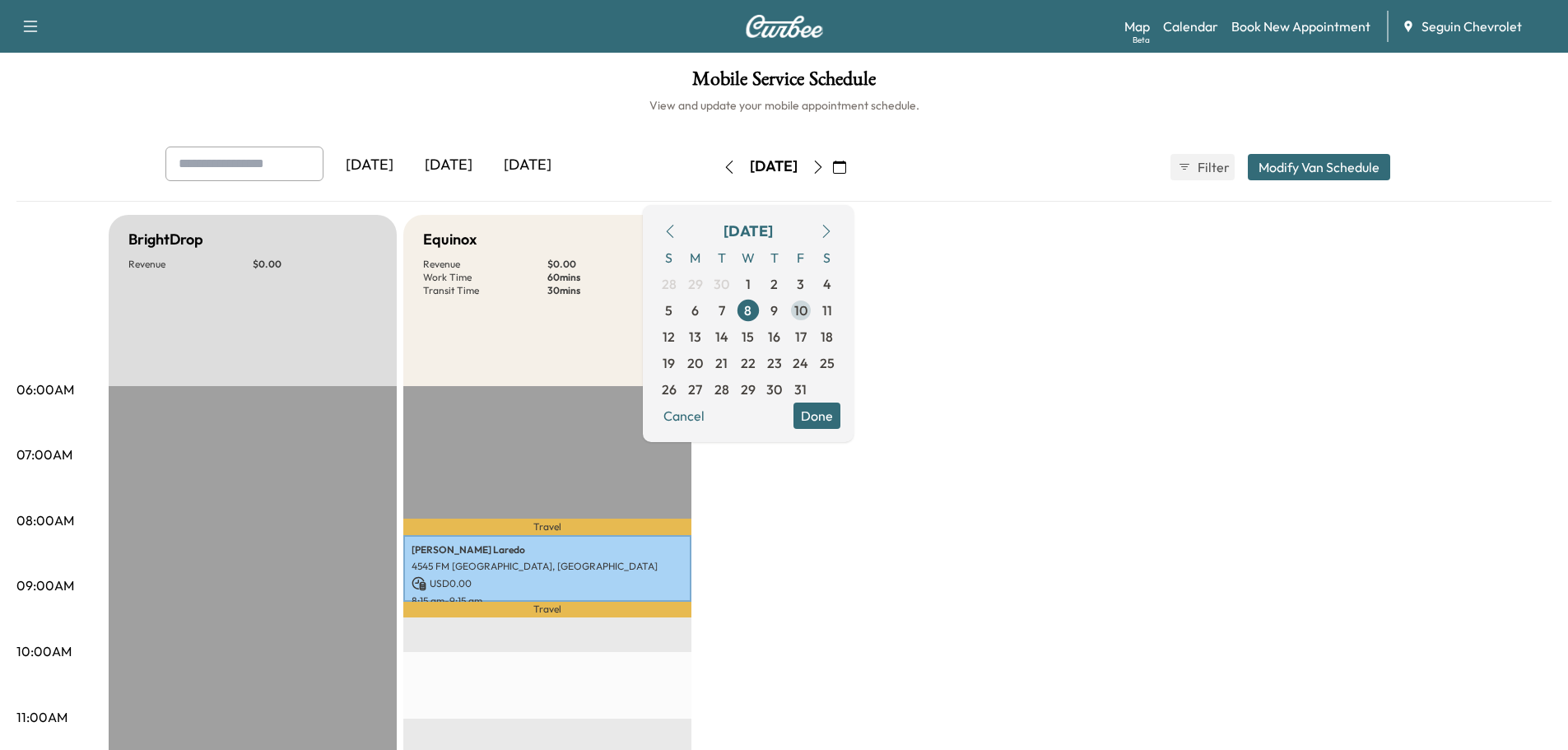
click at [808, 304] on span "10" at bounding box center [801, 310] width 13 height 20
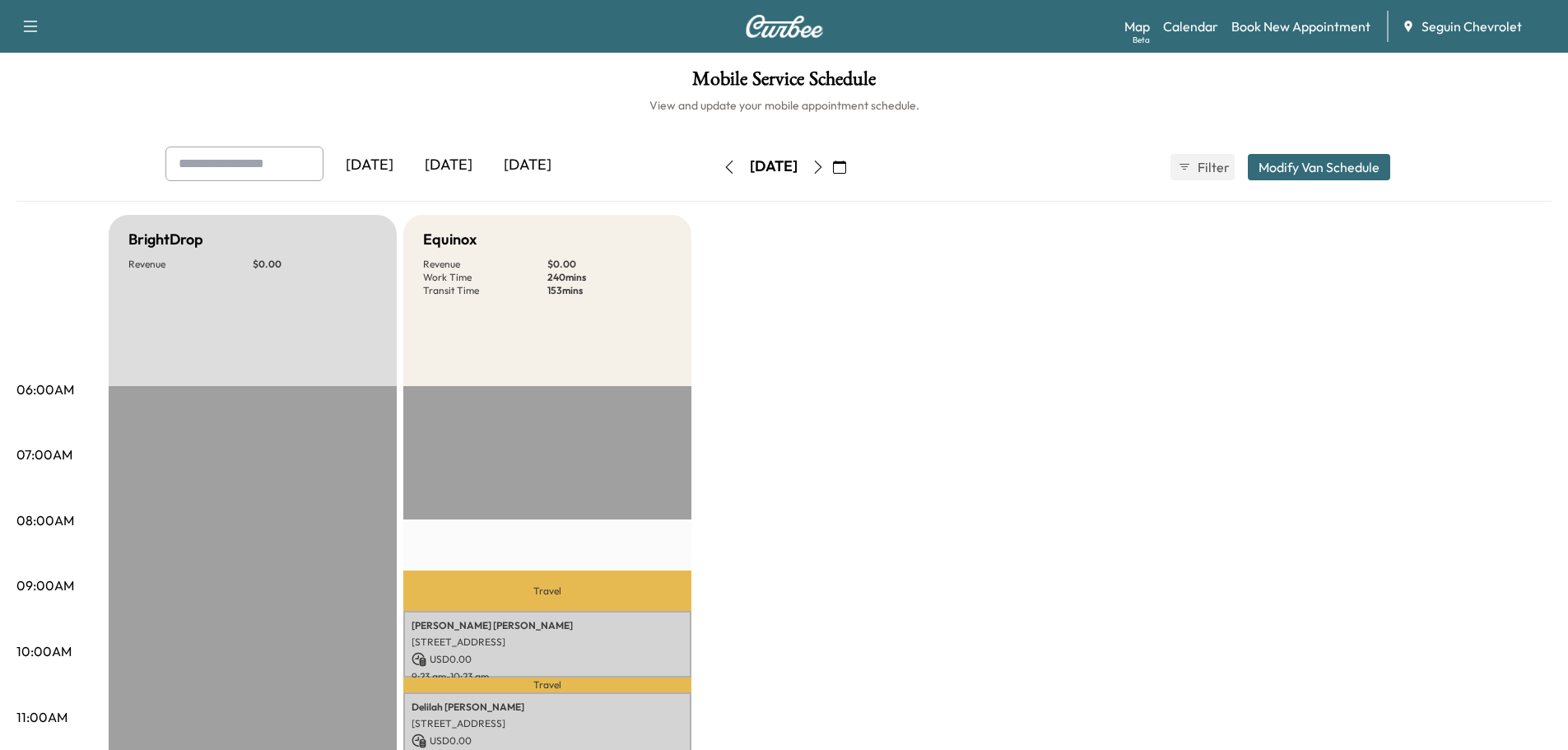
click at [854, 157] on button "button" at bounding box center [839, 167] width 28 height 27
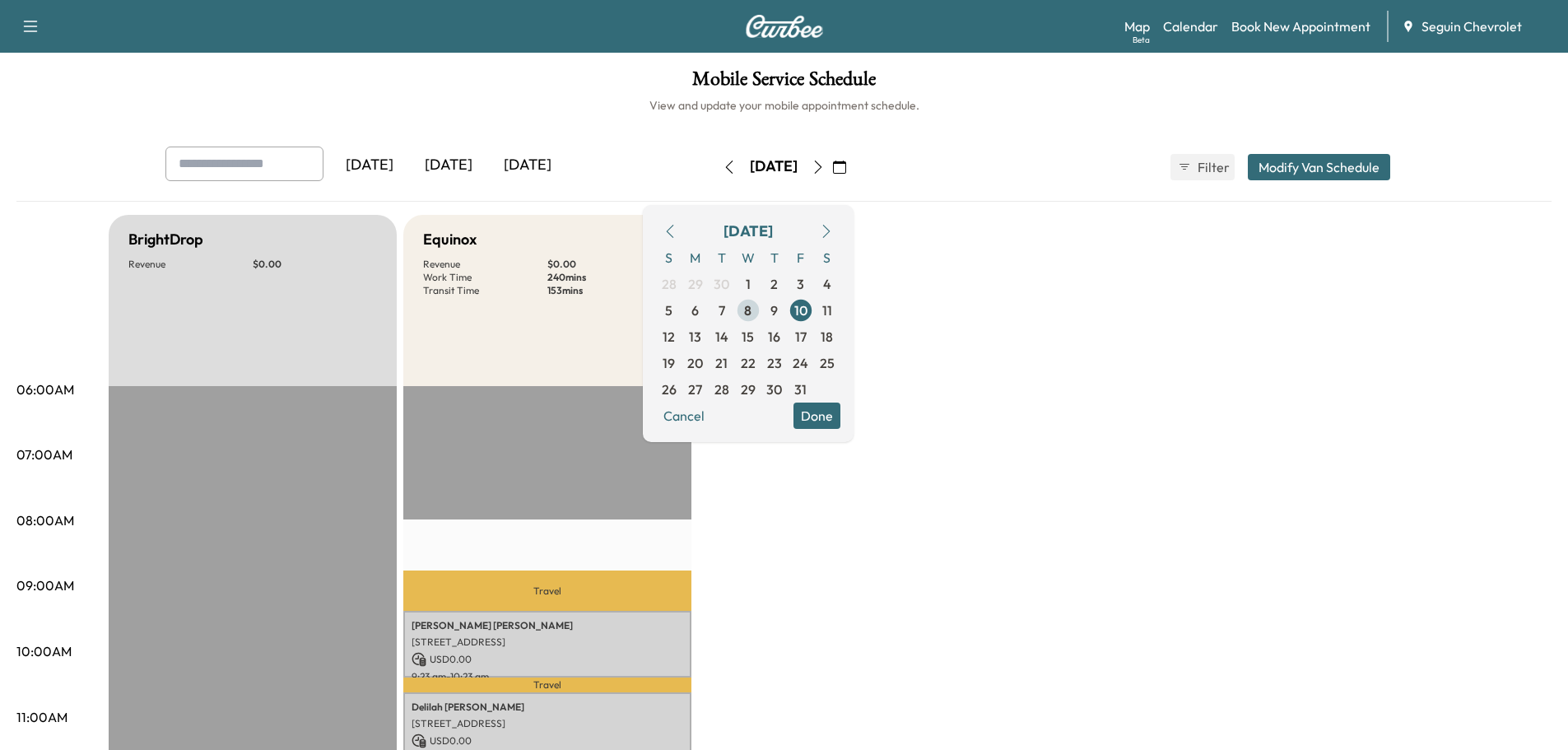
click at [751, 307] on span "8" at bounding box center [748, 310] width 8 height 20
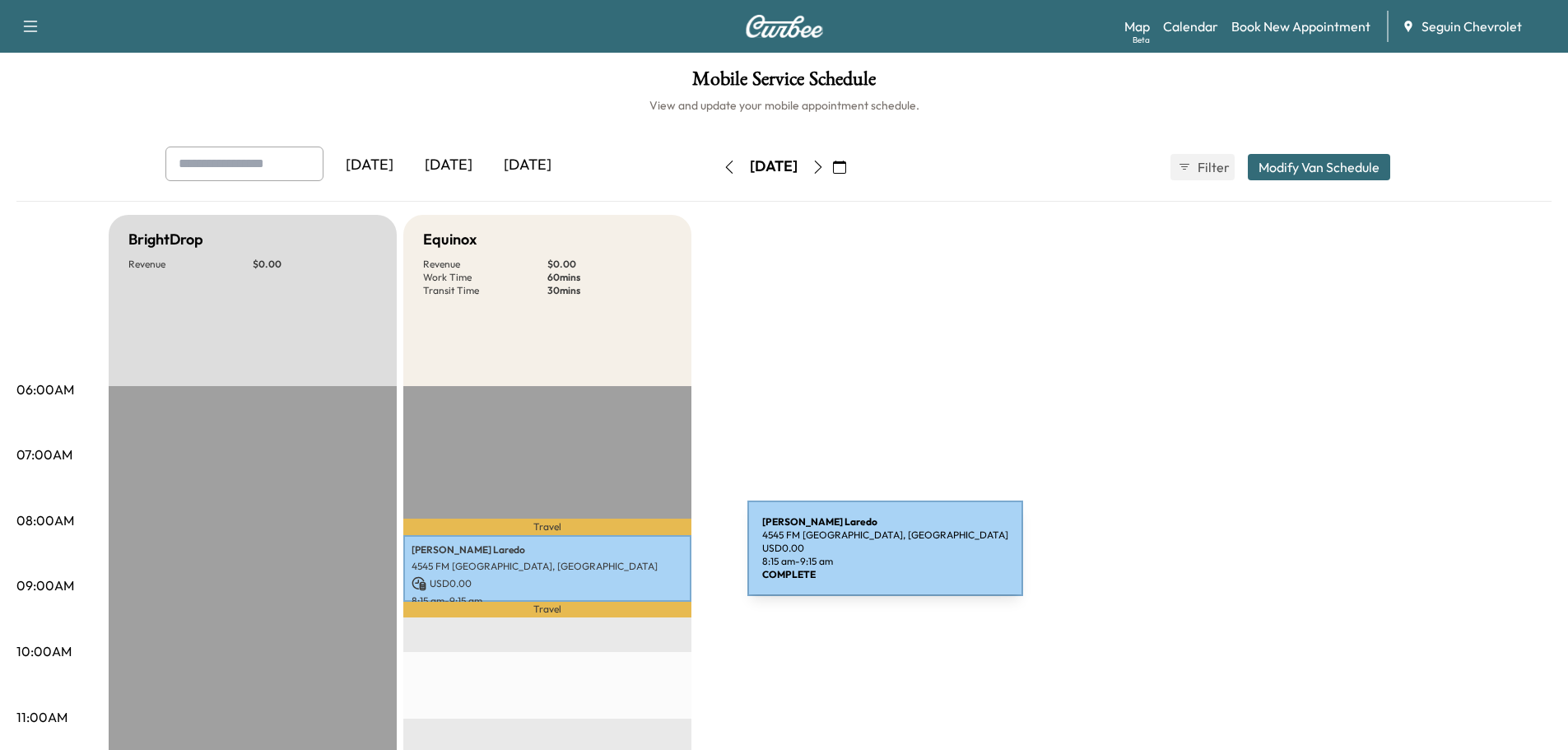
click at [624, 560] on p "4545 FM [GEOGRAPHIC_DATA], [GEOGRAPHIC_DATA]" at bounding box center [546, 566] width 271 height 13
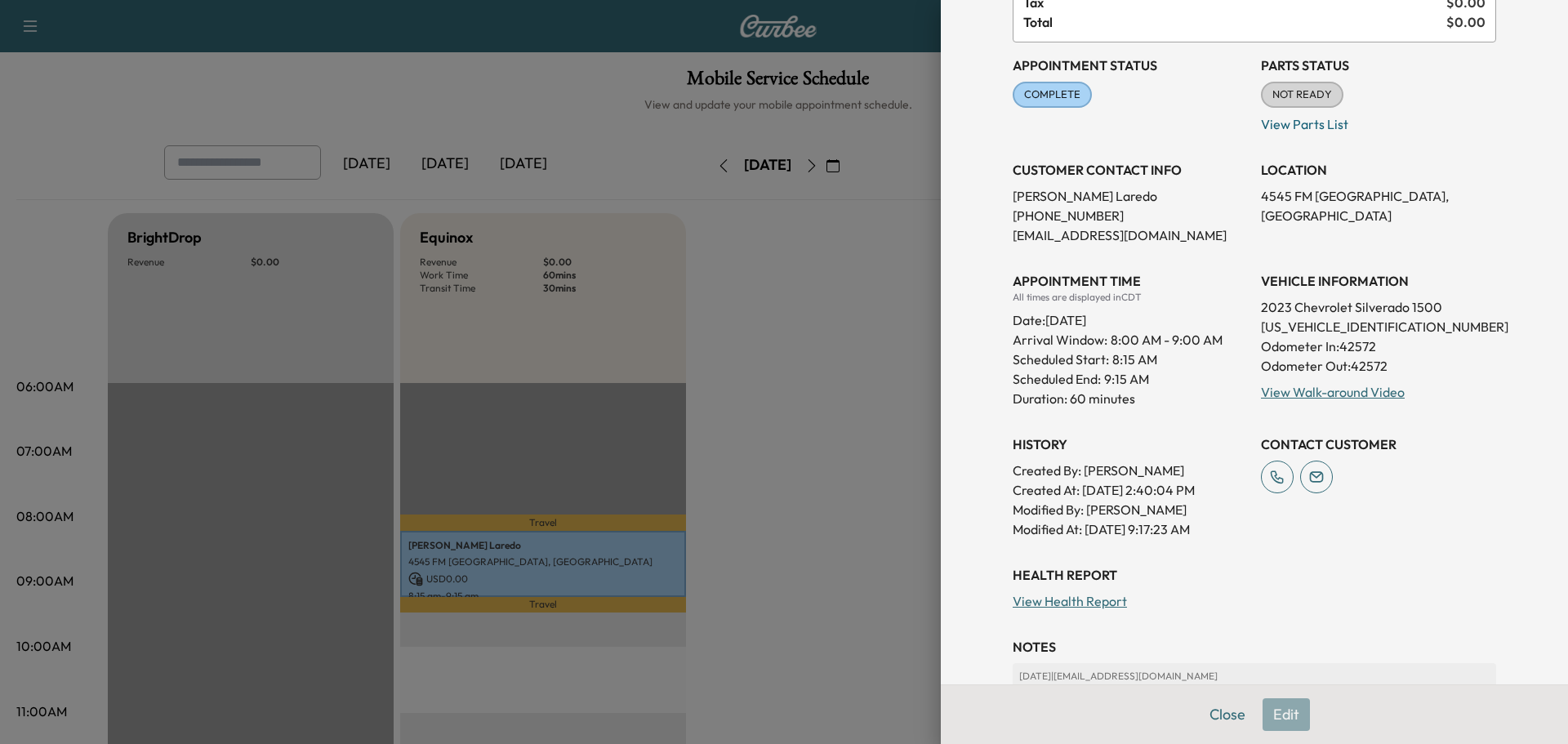
scroll to position [163, 0]
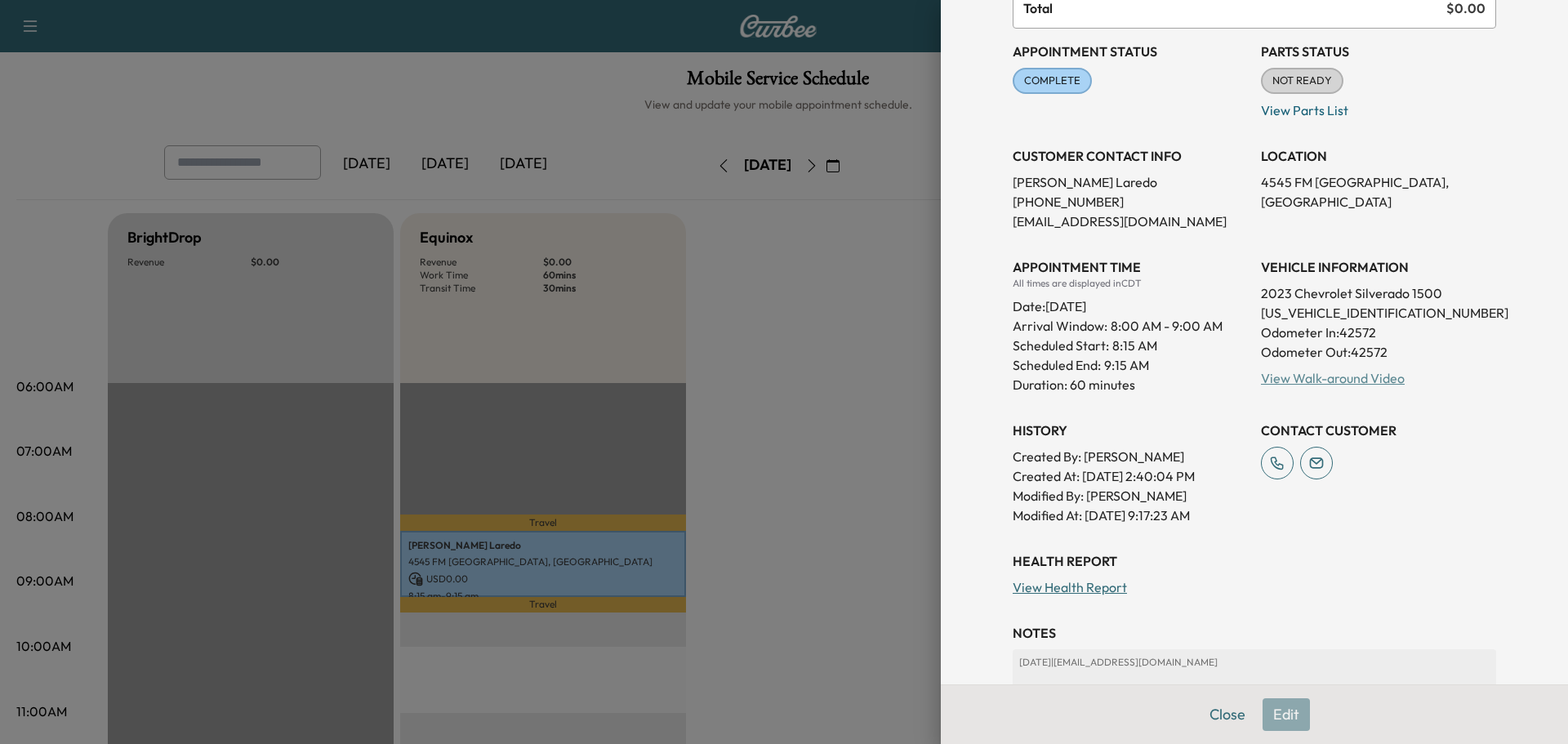
click at [1332, 379] on link "View Walk-around Video" at bounding box center [1332, 377] width 144 height 17
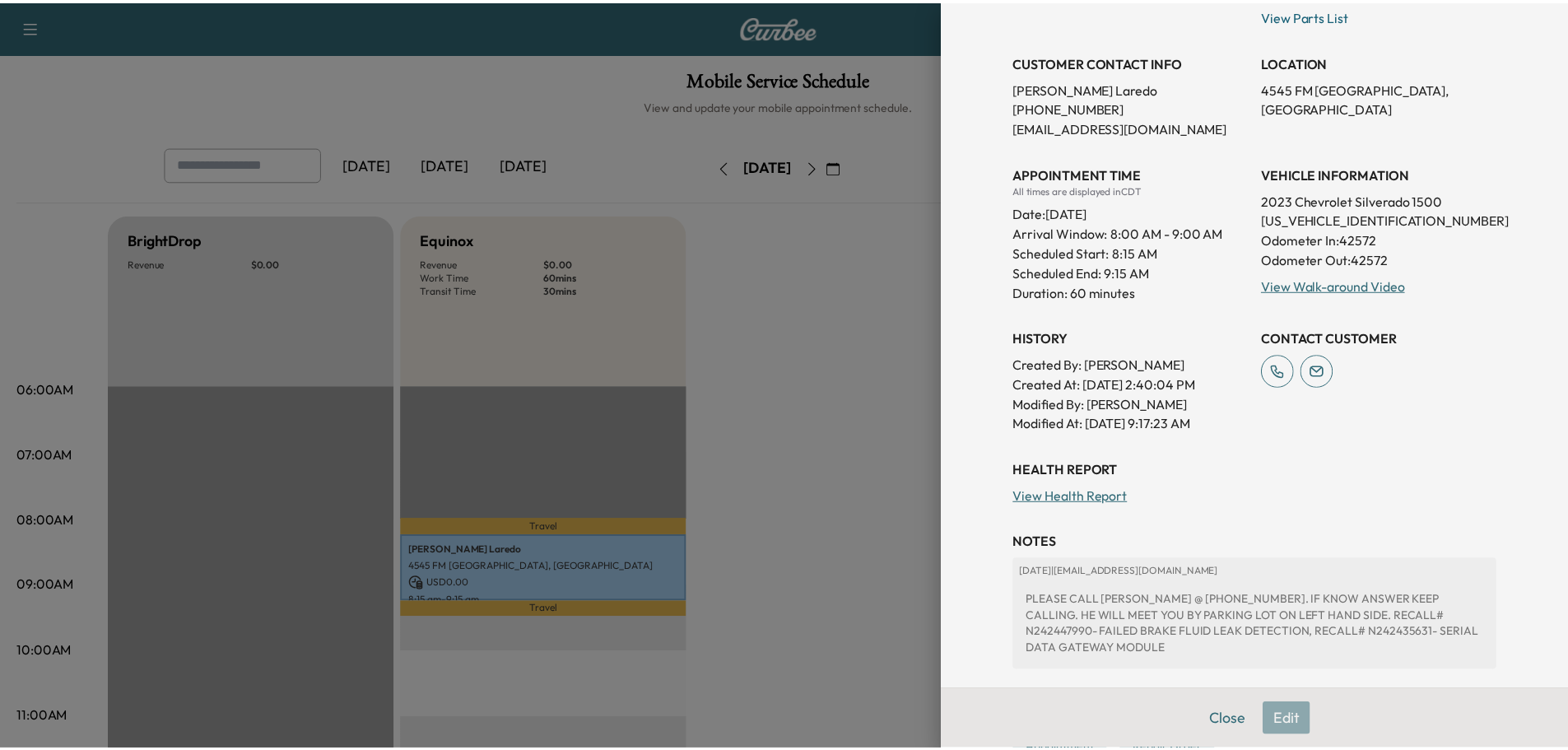
scroll to position [363, 0]
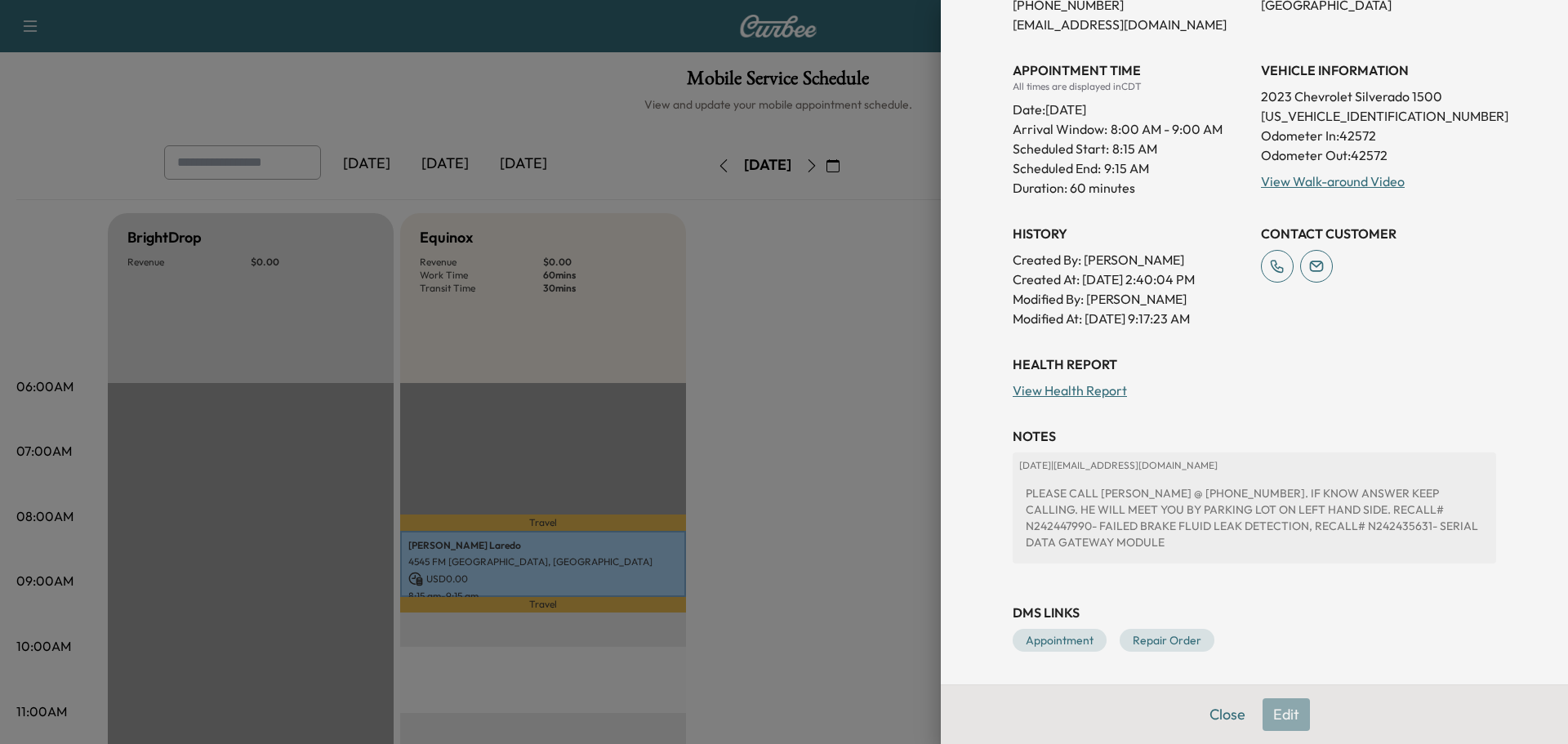
click at [824, 396] on div at bounding box center [784, 372] width 1568 height 744
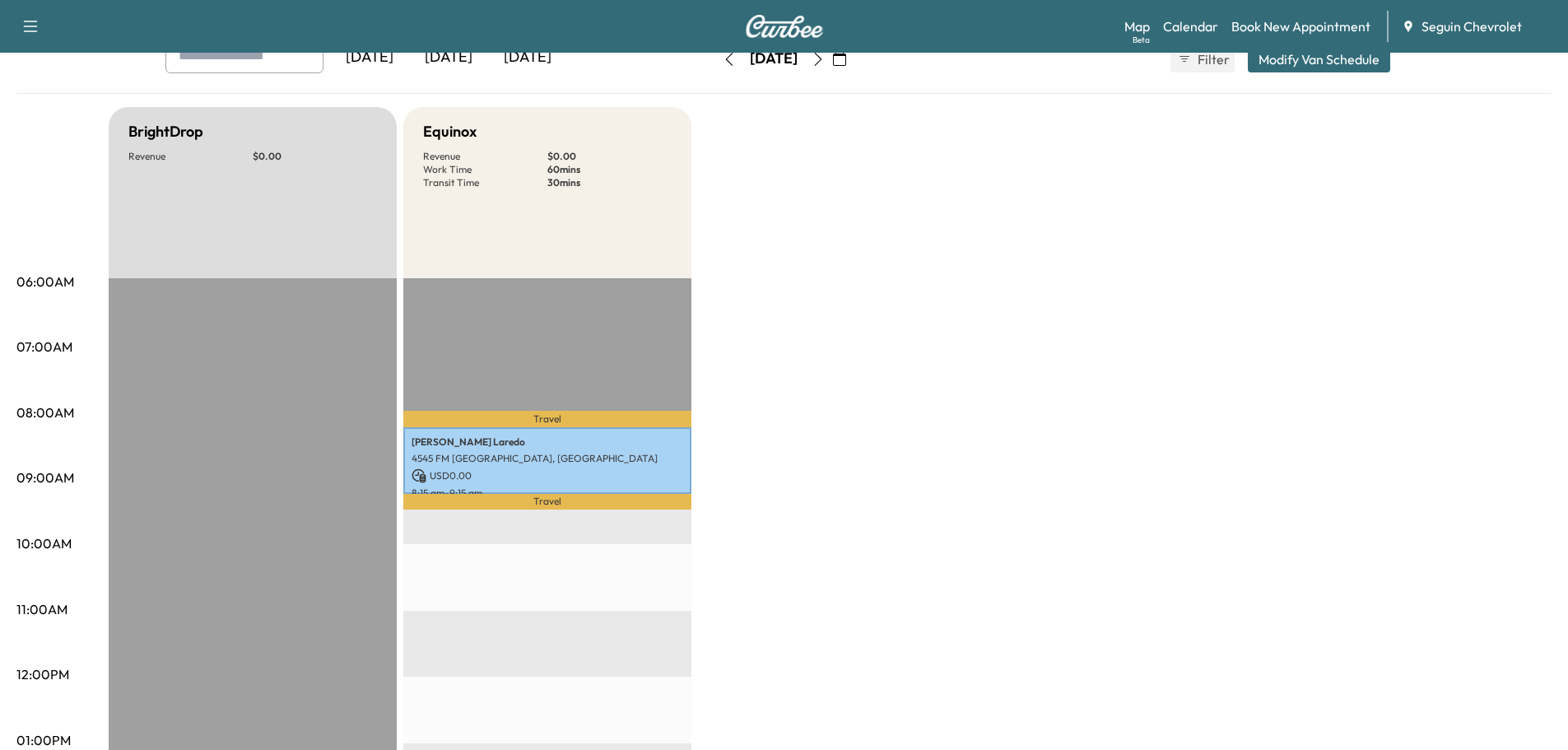
scroll to position [0, 0]
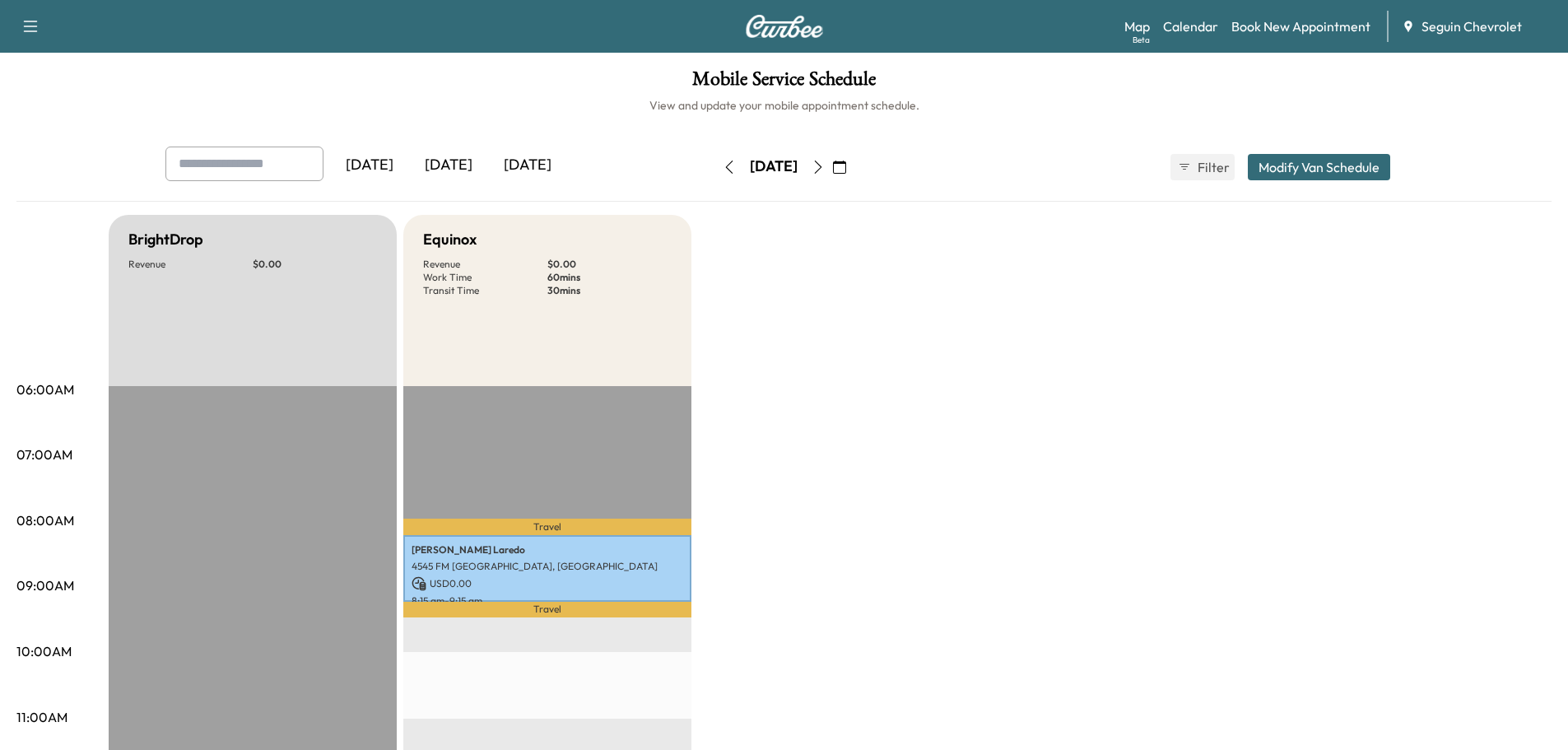
click at [846, 169] on icon "button" at bounding box center [839, 167] width 13 height 13
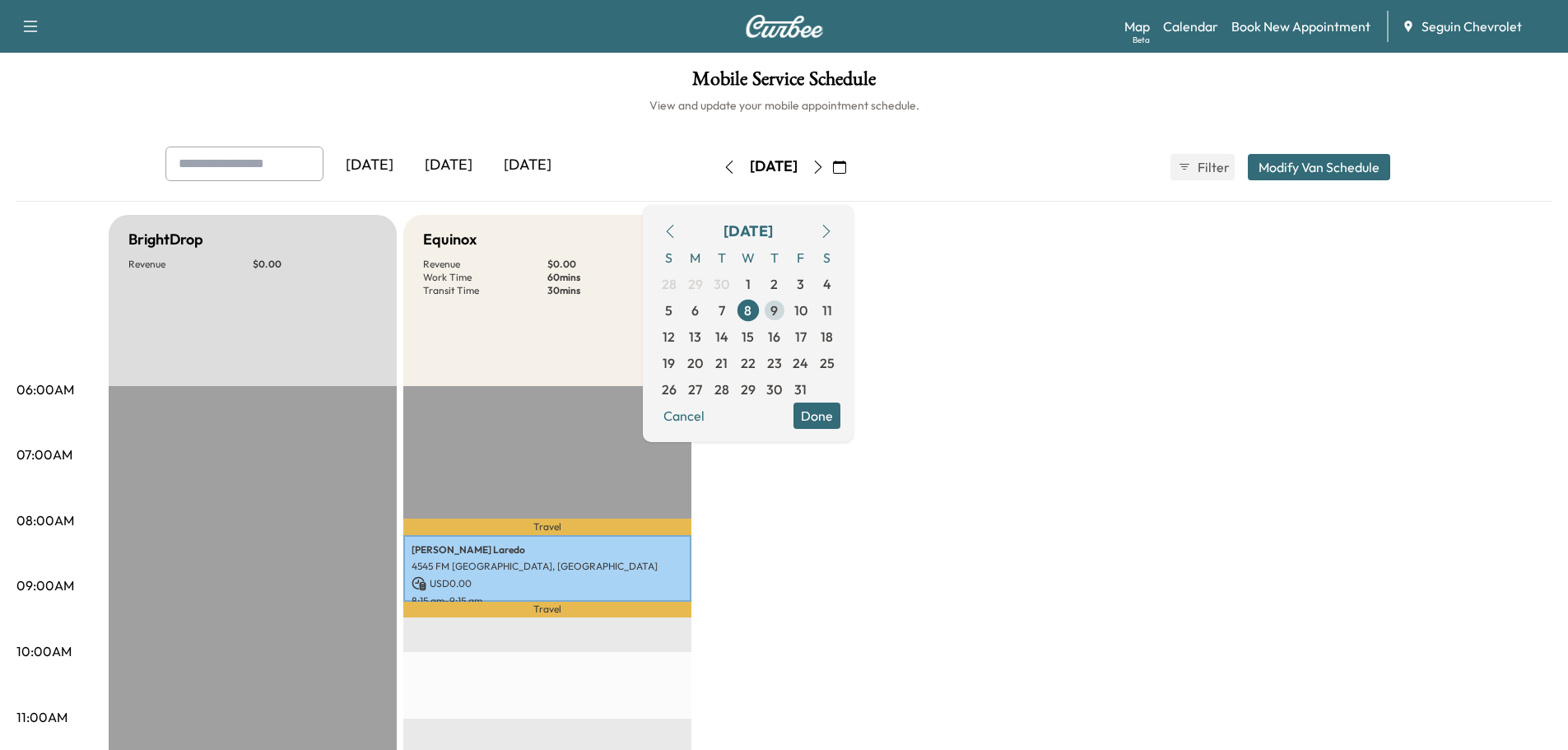
click at [778, 304] on span "9" at bounding box center [774, 310] width 8 height 20
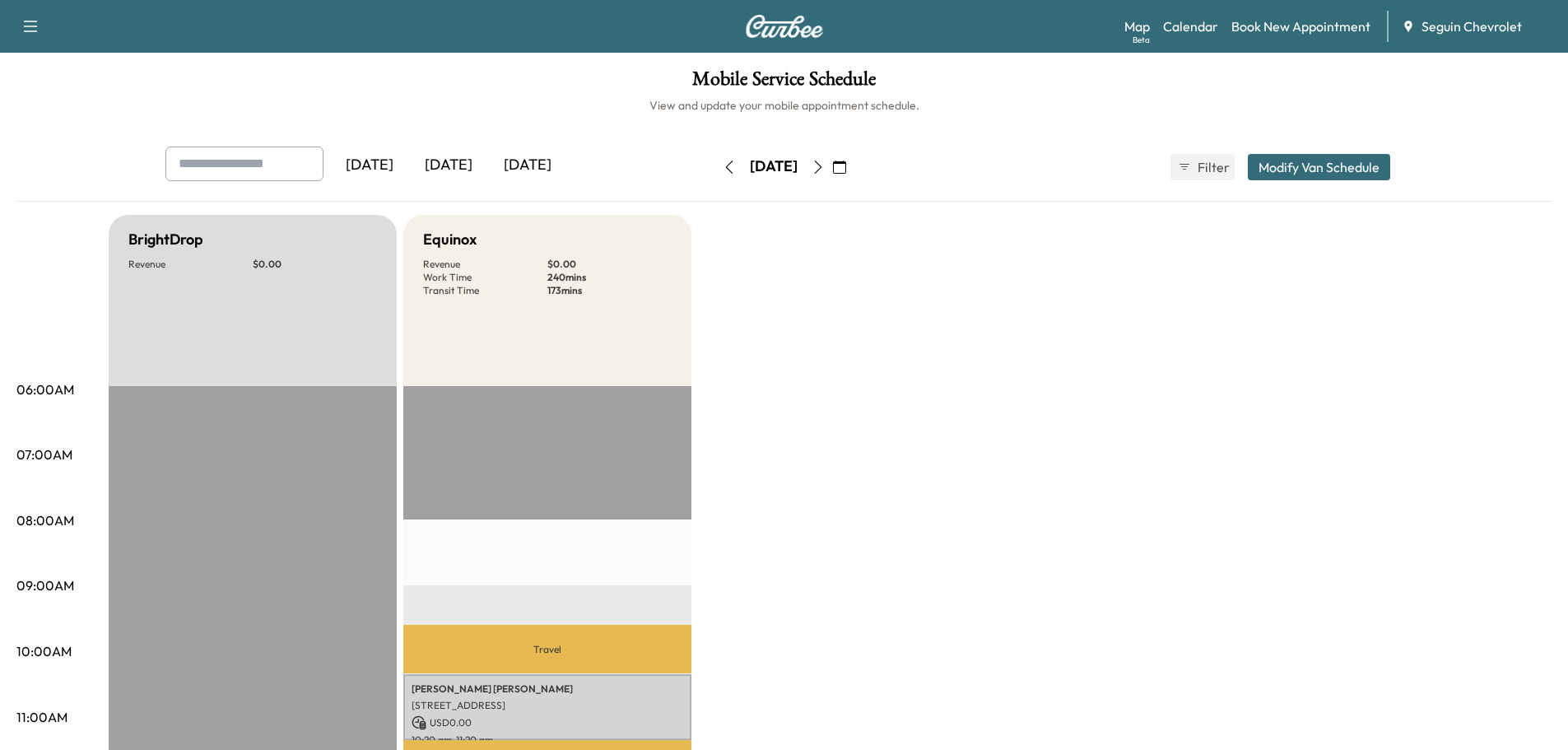
click at [846, 166] on icon "button" at bounding box center [839, 167] width 13 height 13
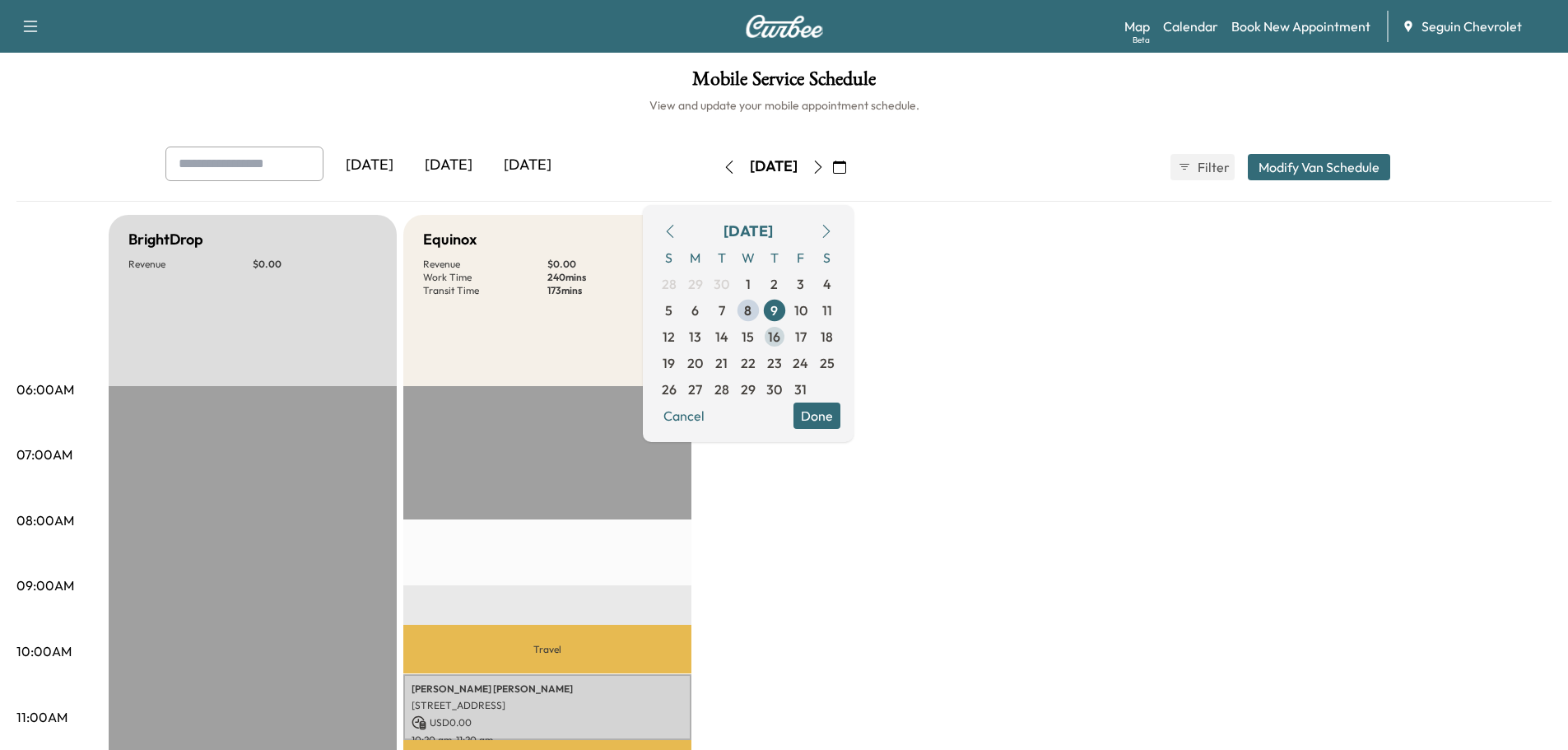
click at [780, 336] on span "16" at bounding box center [774, 336] width 13 height 20
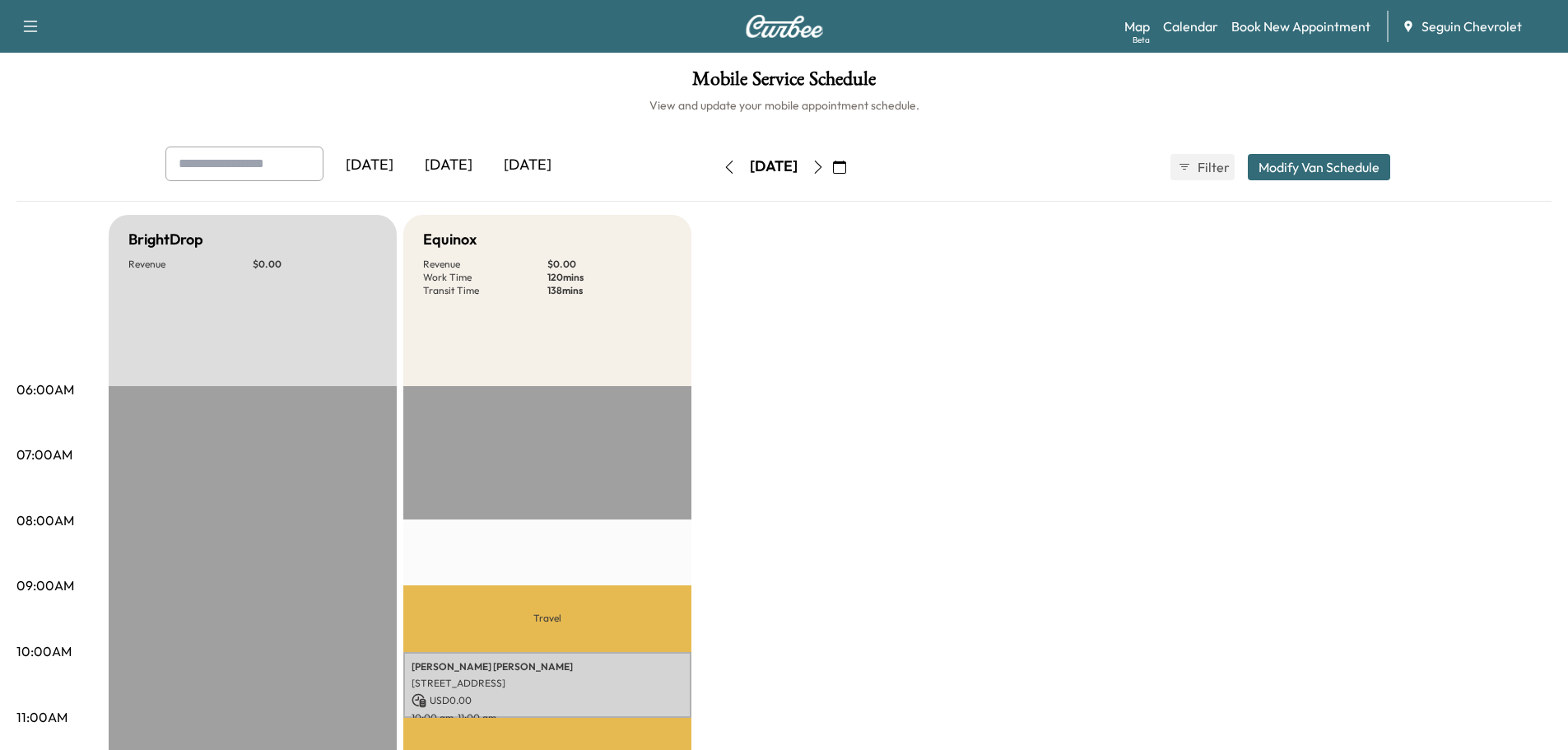
click at [854, 165] on button "button" at bounding box center [839, 167] width 28 height 27
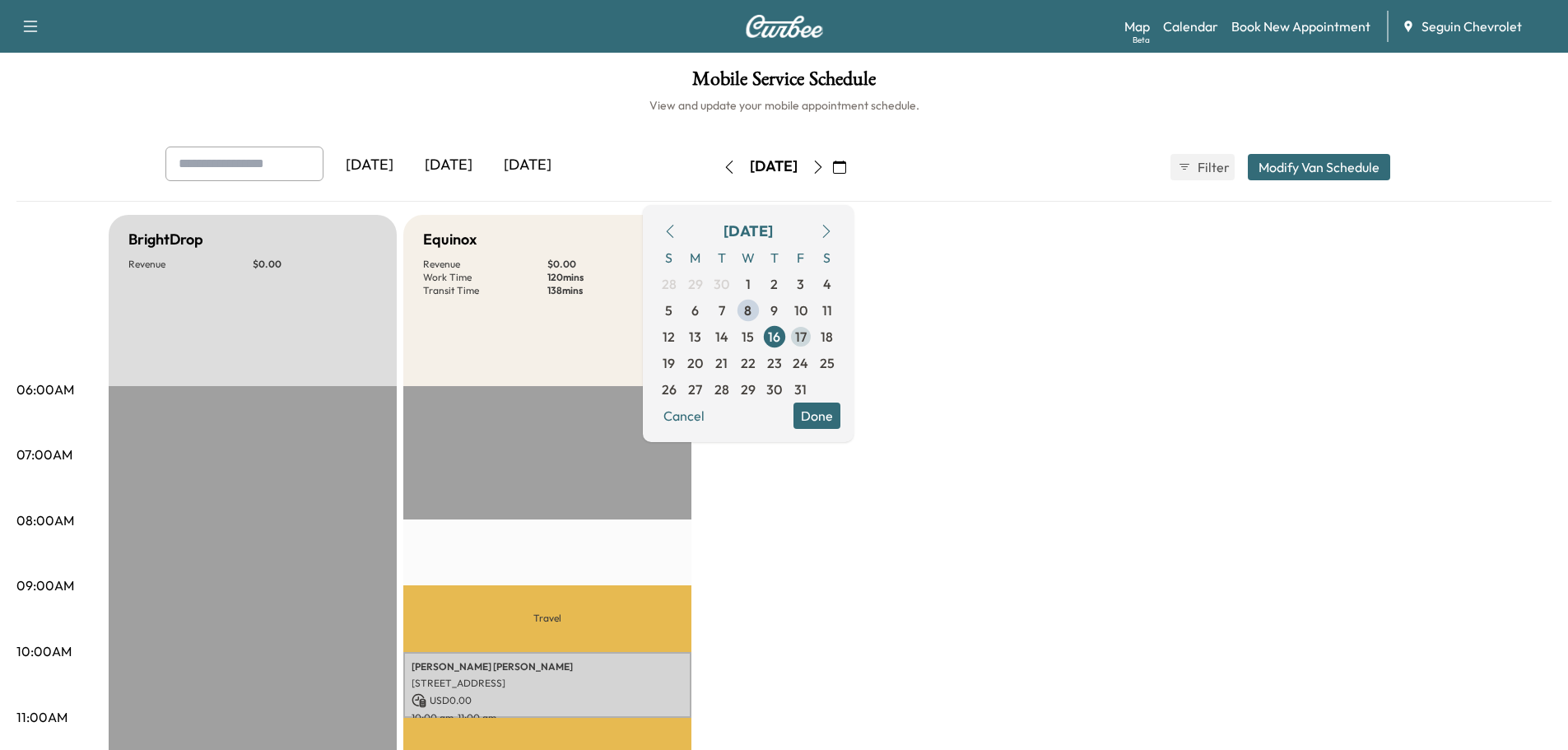
click at [807, 327] on span "17" at bounding box center [801, 336] width 12 height 20
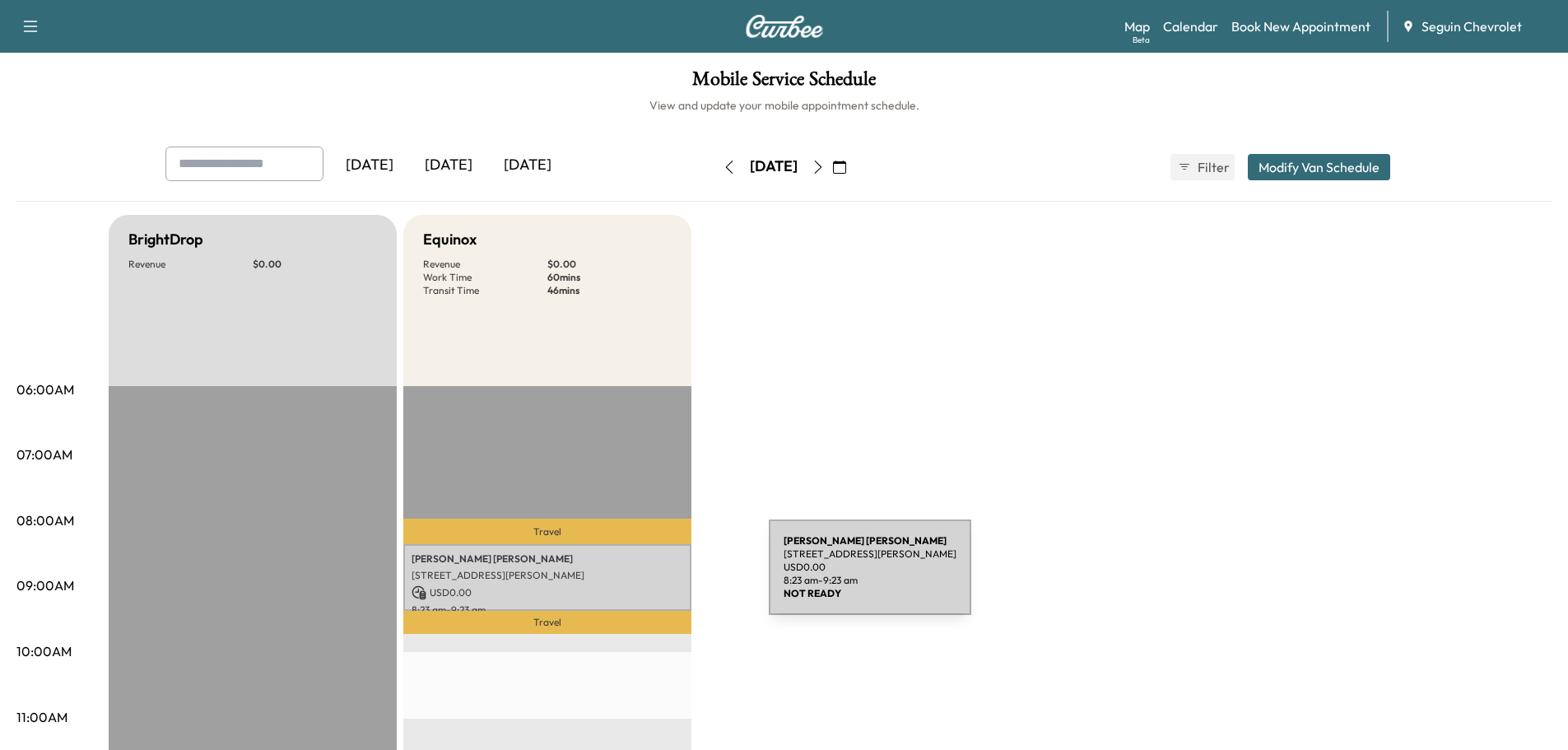
click at [646, 577] on p "[STREET_ADDRESS][PERSON_NAME]" at bounding box center [546, 575] width 271 height 13
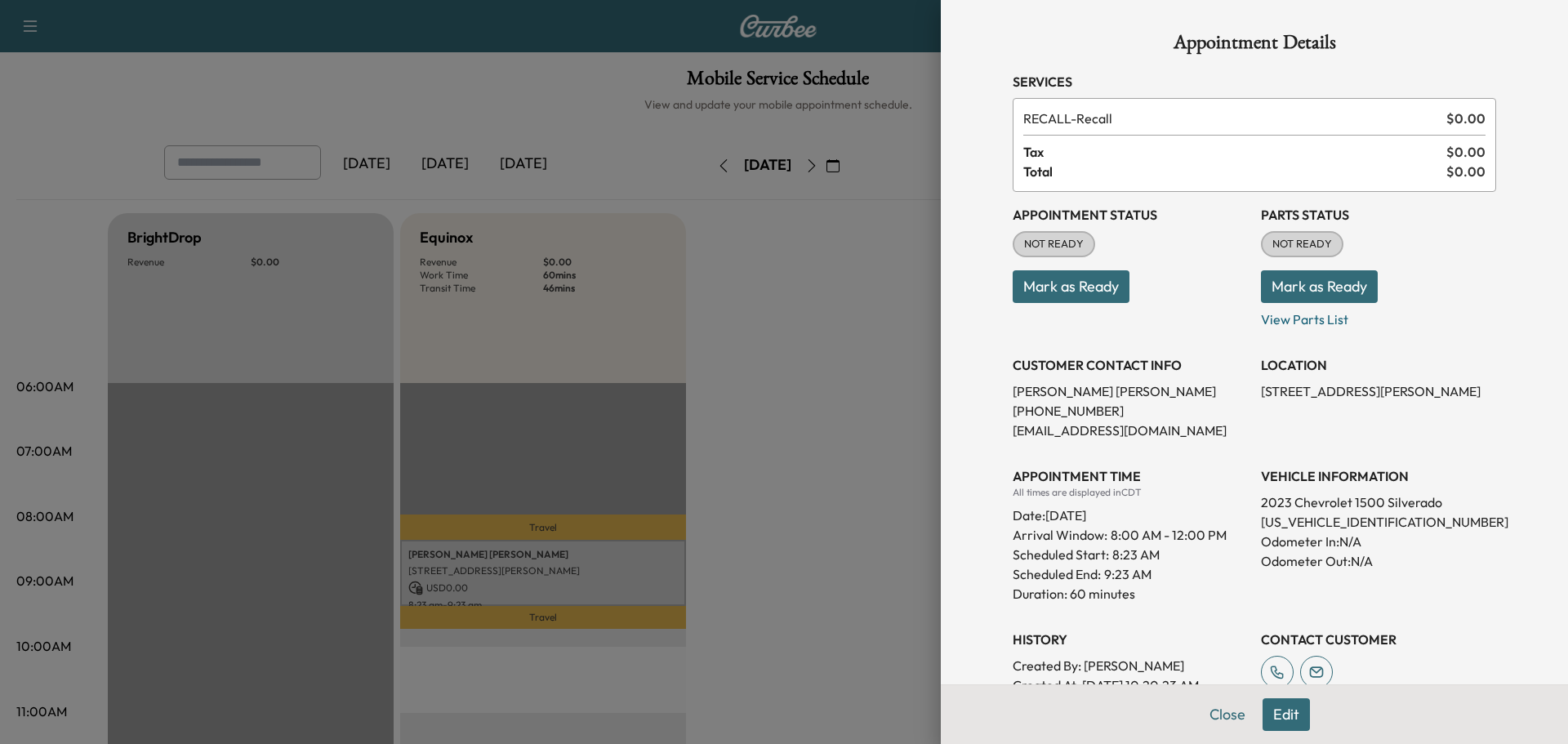
click at [795, 387] on div at bounding box center [784, 372] width 1568 height 744
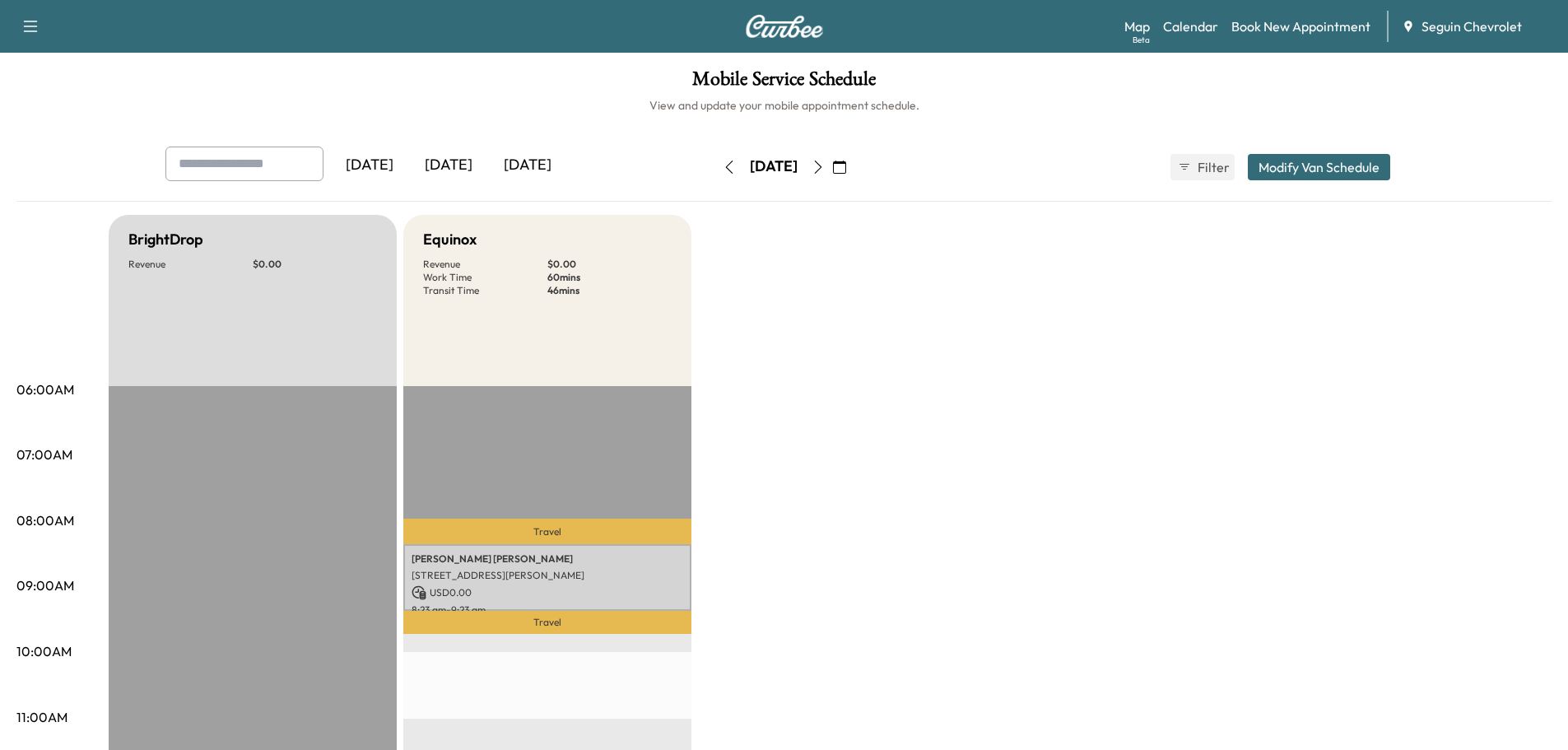
click at [846, 169] on icon "button" at bounding box center [839, 167] width 13 height 13
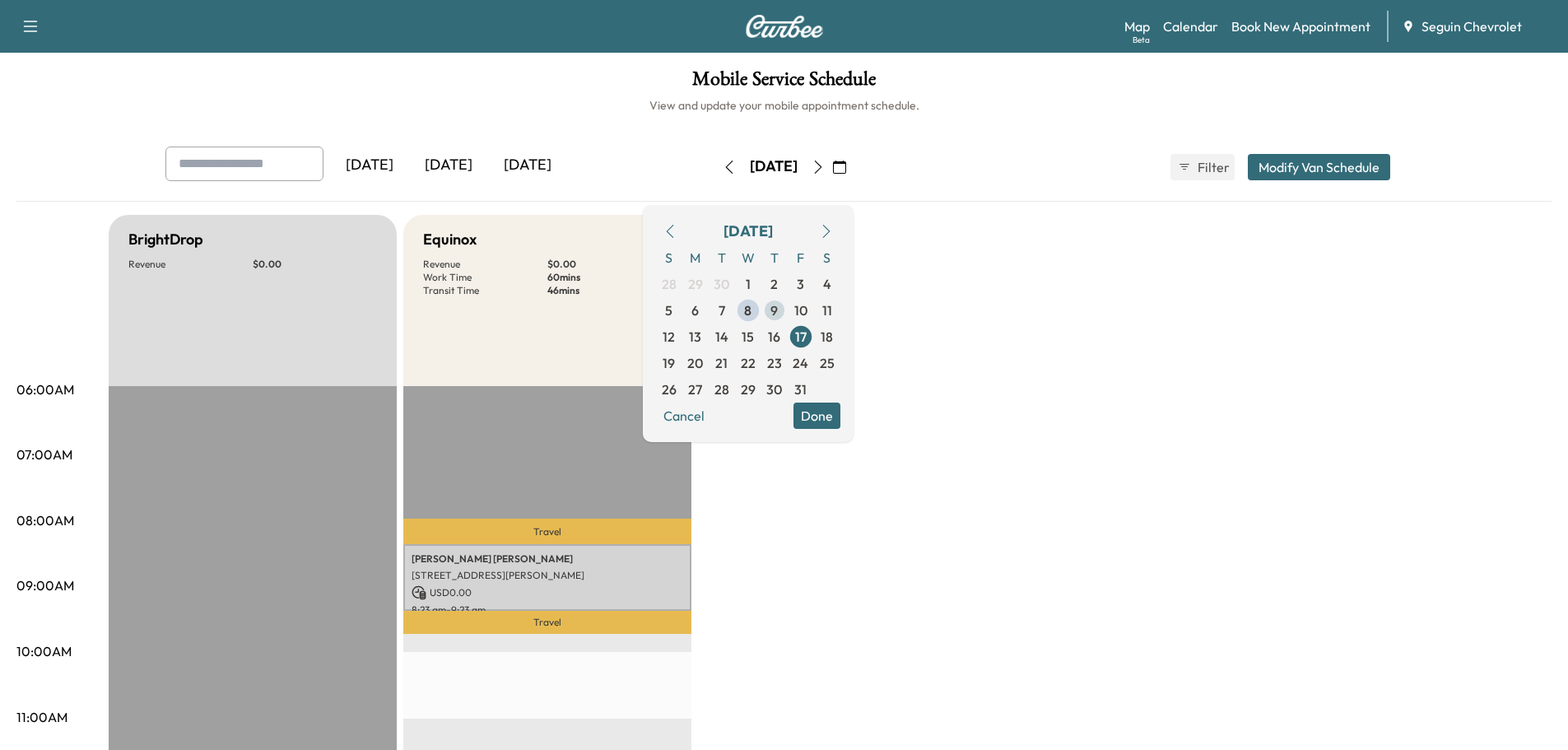
click at [778, 306] on span "9" at bounding box center [774, 310] width 8 height 20
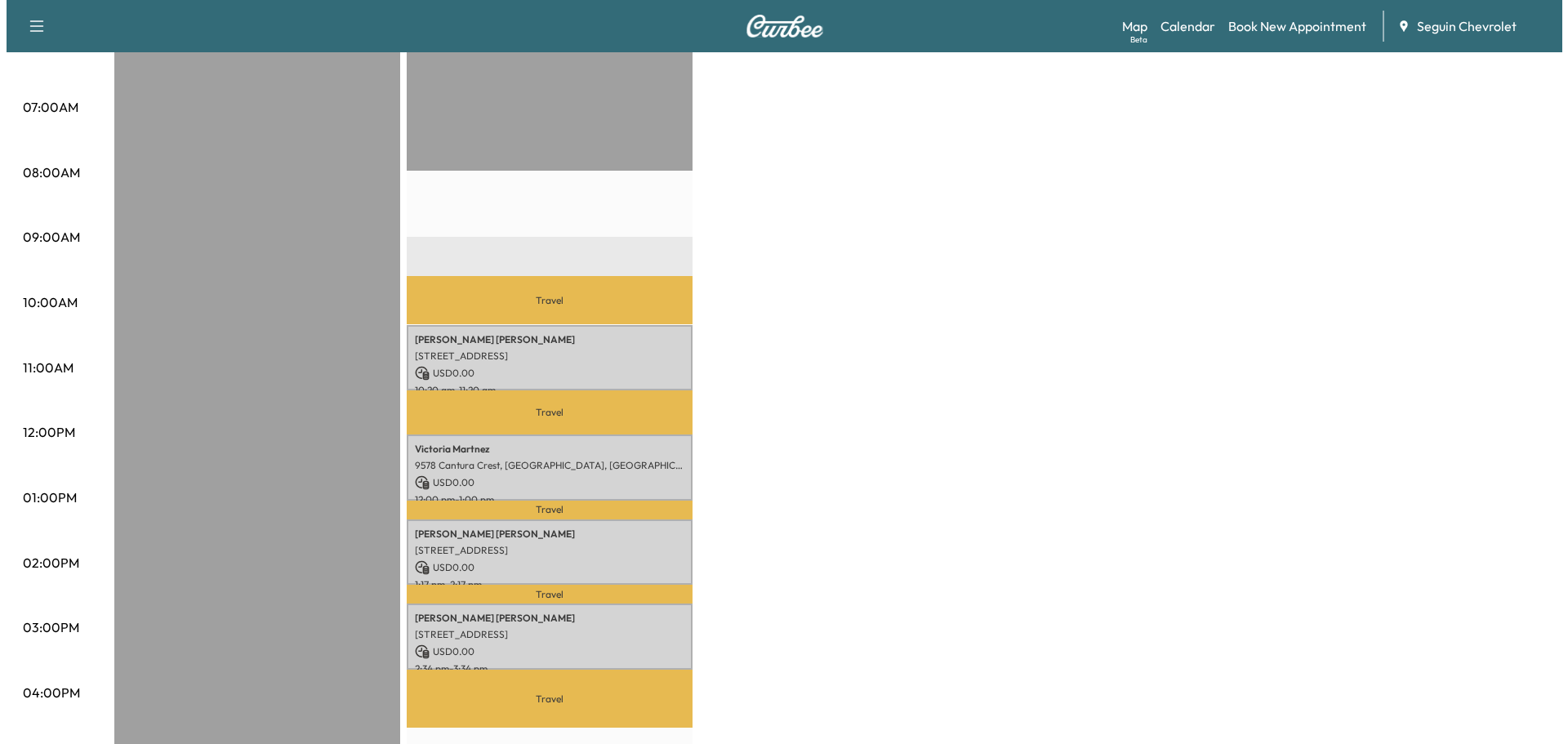
scroll to position [408, 0]
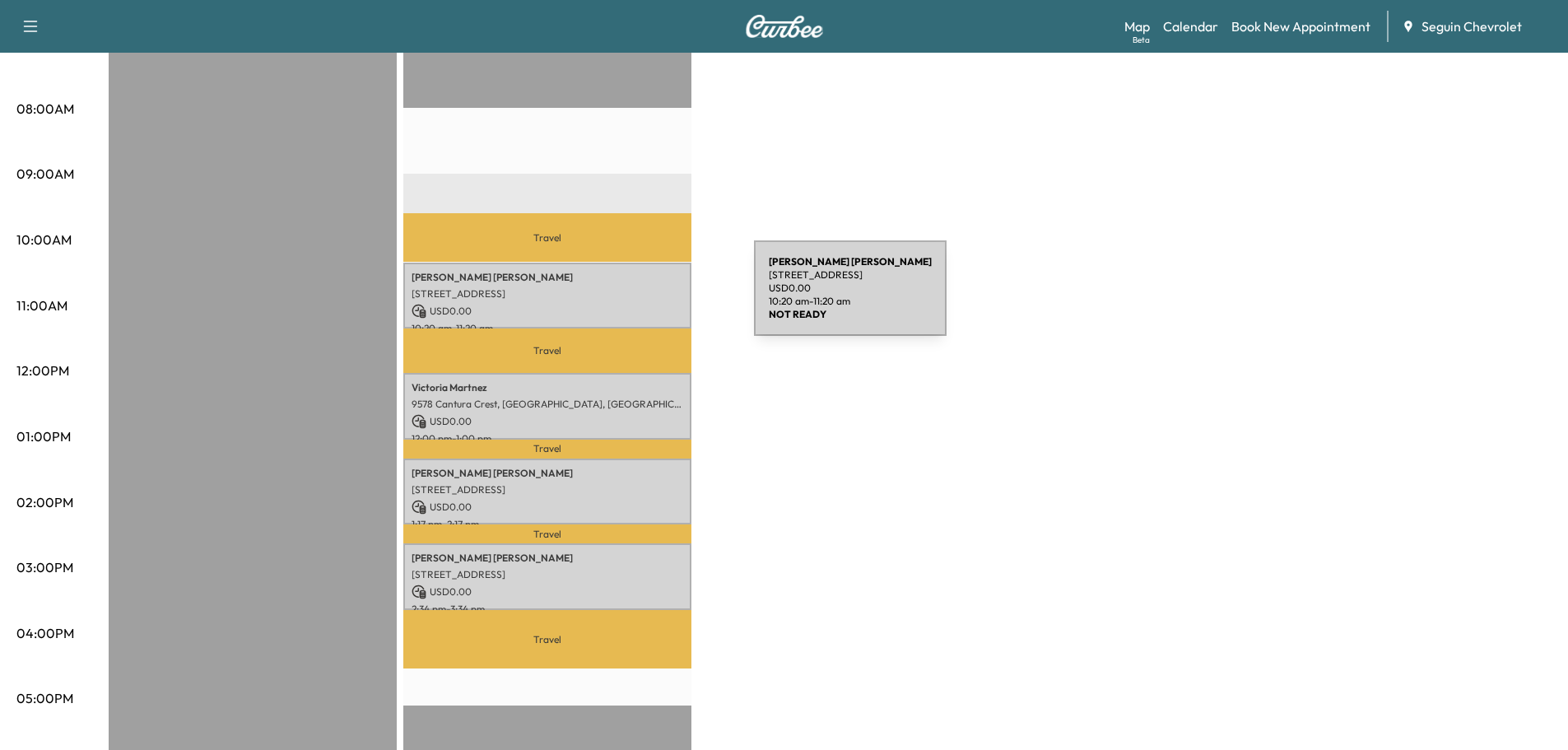
click at [630, 298] on div "[PERSON_NAME] [STREET_ADDRESS] USD 0.00 10:20 am - 11:20 am" at bounding box center [547, 296] width 288 height 67
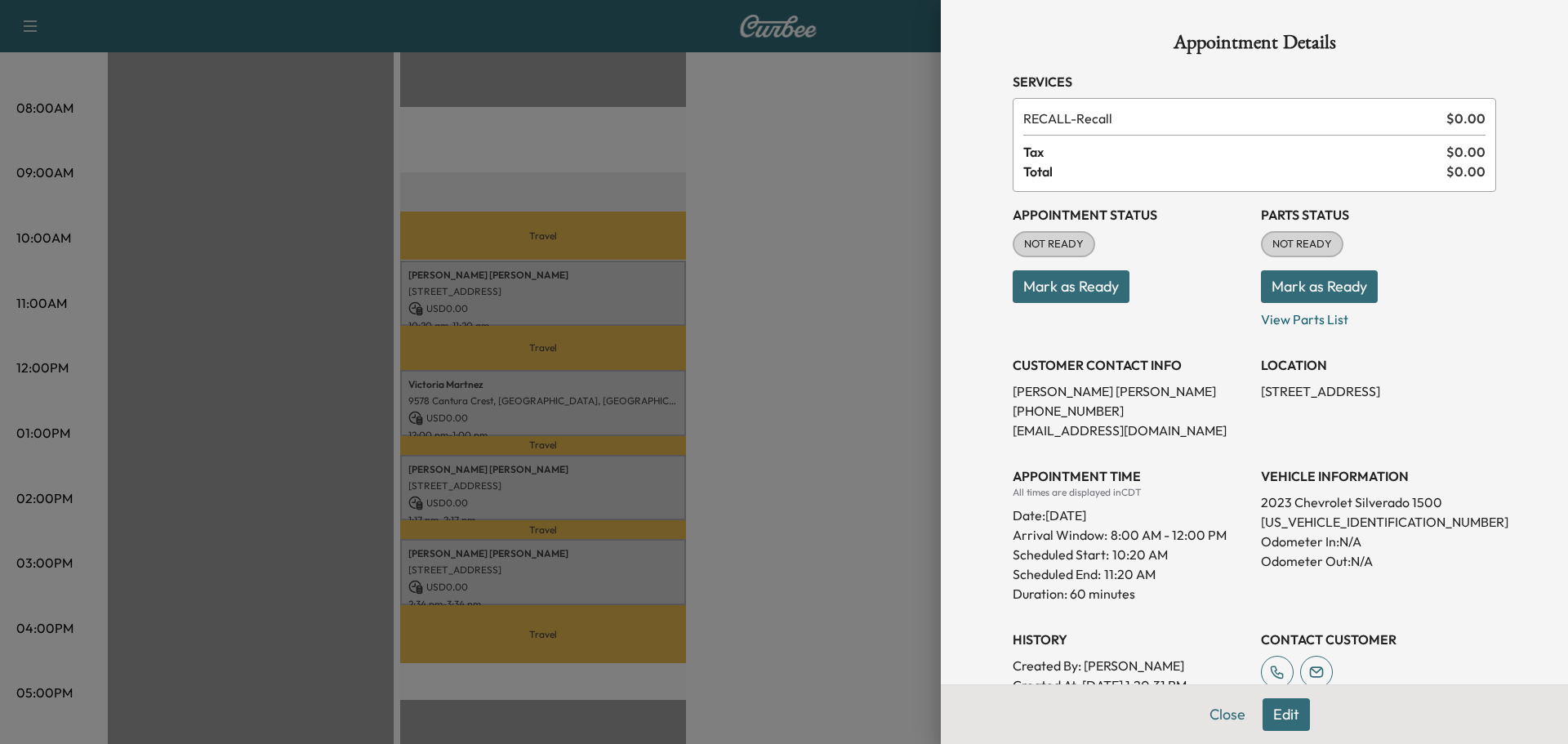
click at [639, 413] on div at bounding box center [784, 372] width 1568 height 744
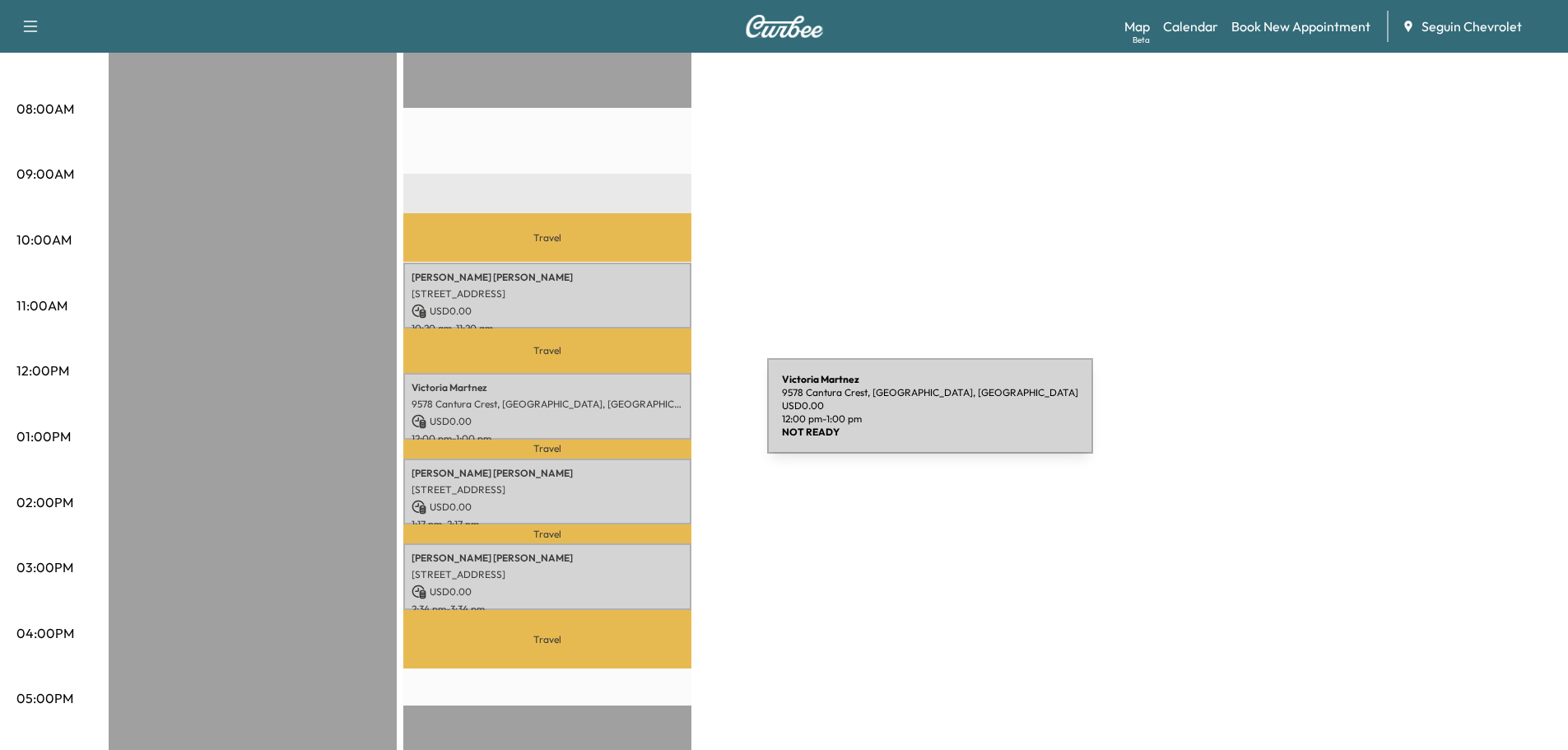
click at [644, 416] on p "USD 0.00" at bounding box center [546, 421] width 271 height 15
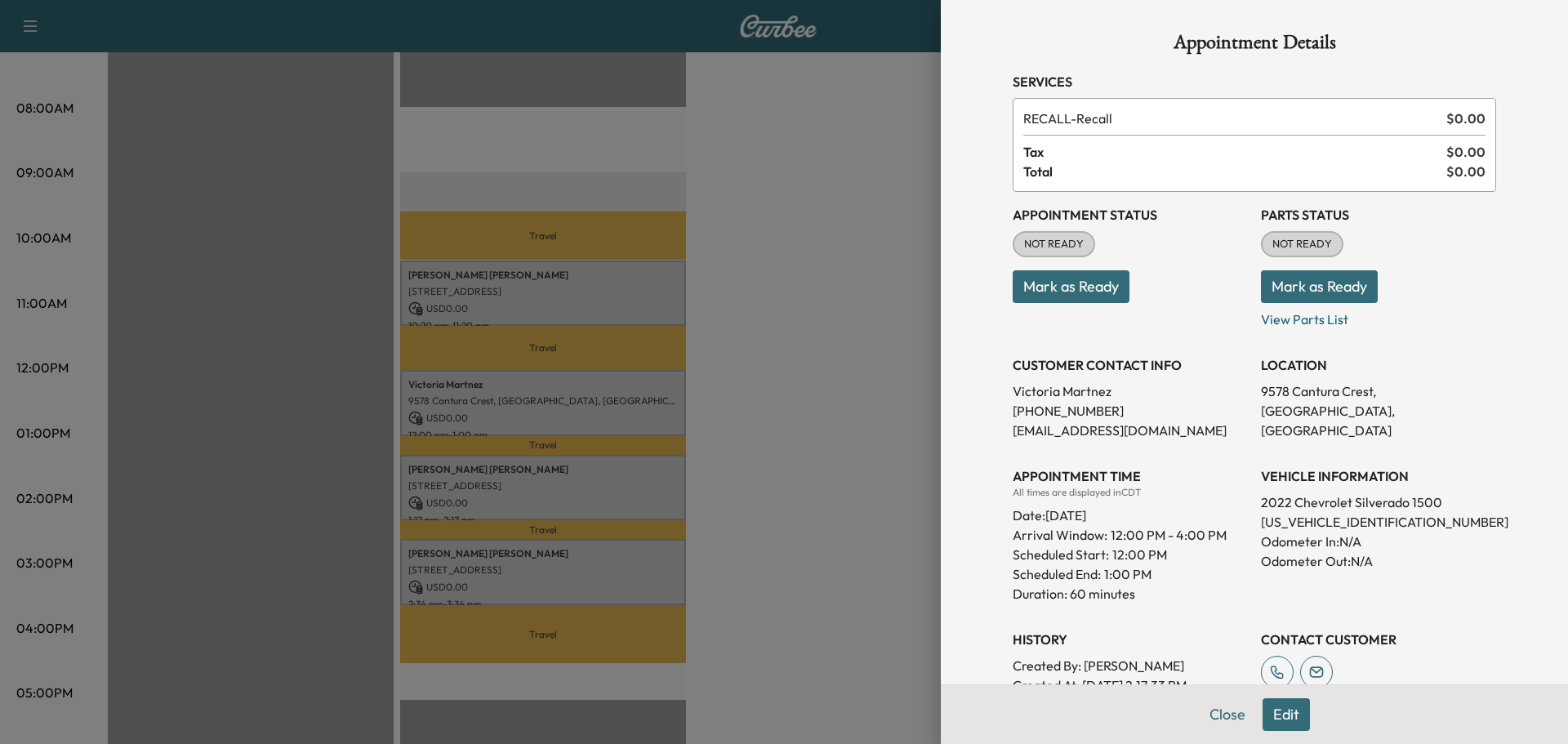
click at [643, 497] on div at bounding box center [784, 372] width 1568 height 744
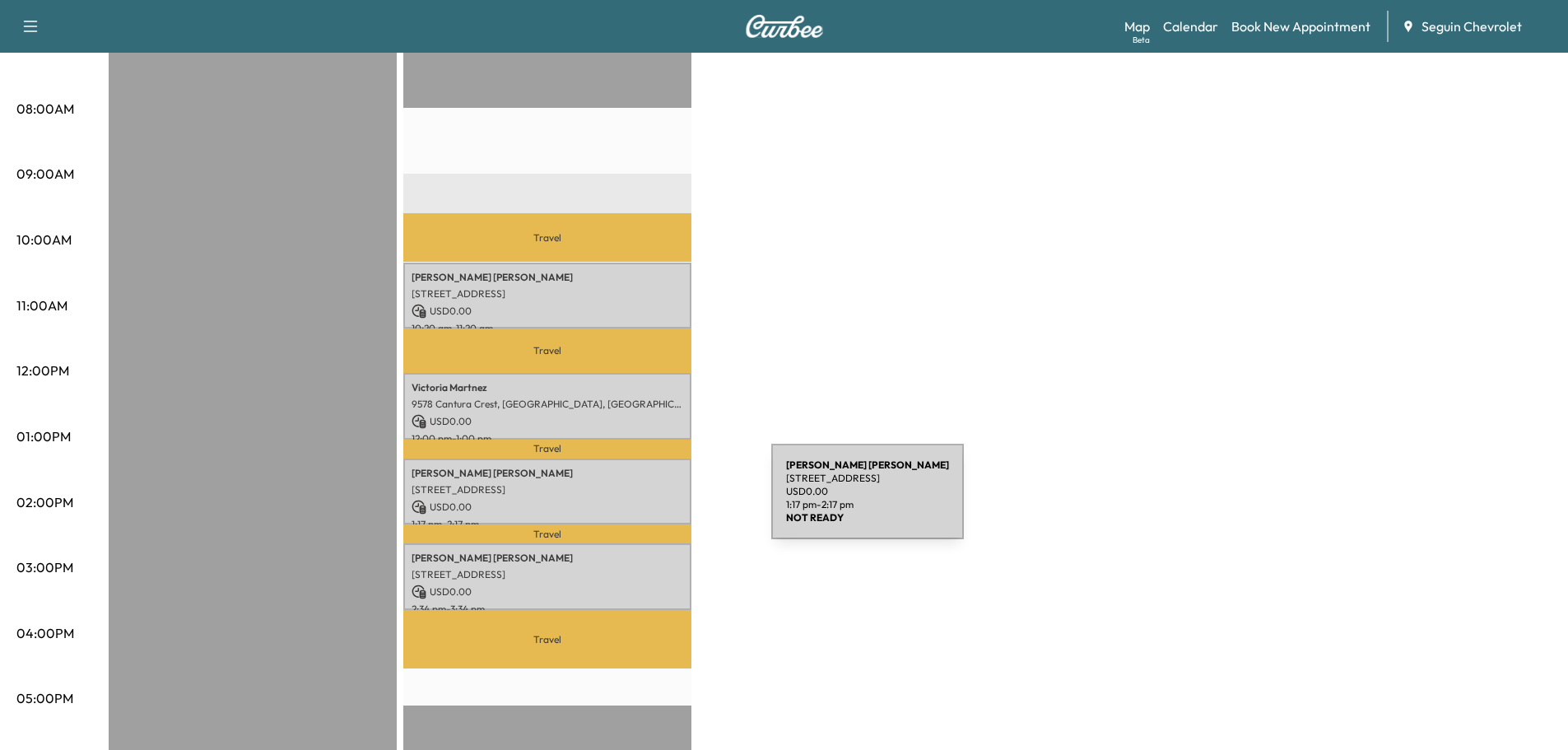
click at [648, 501] on p "USD 0.00" at bounding box center [546, 507] width 271 height 15
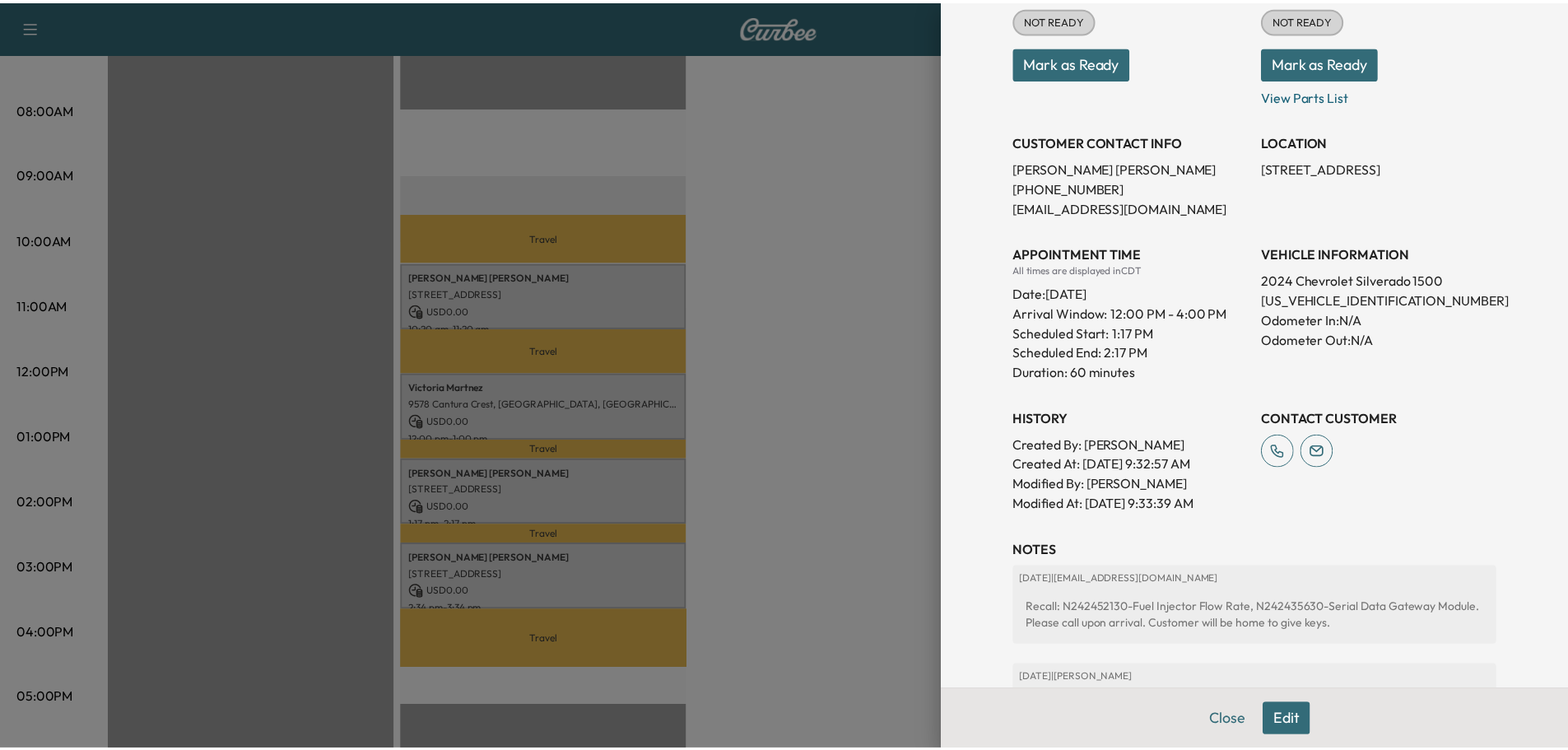
scroll to position [246, 0]
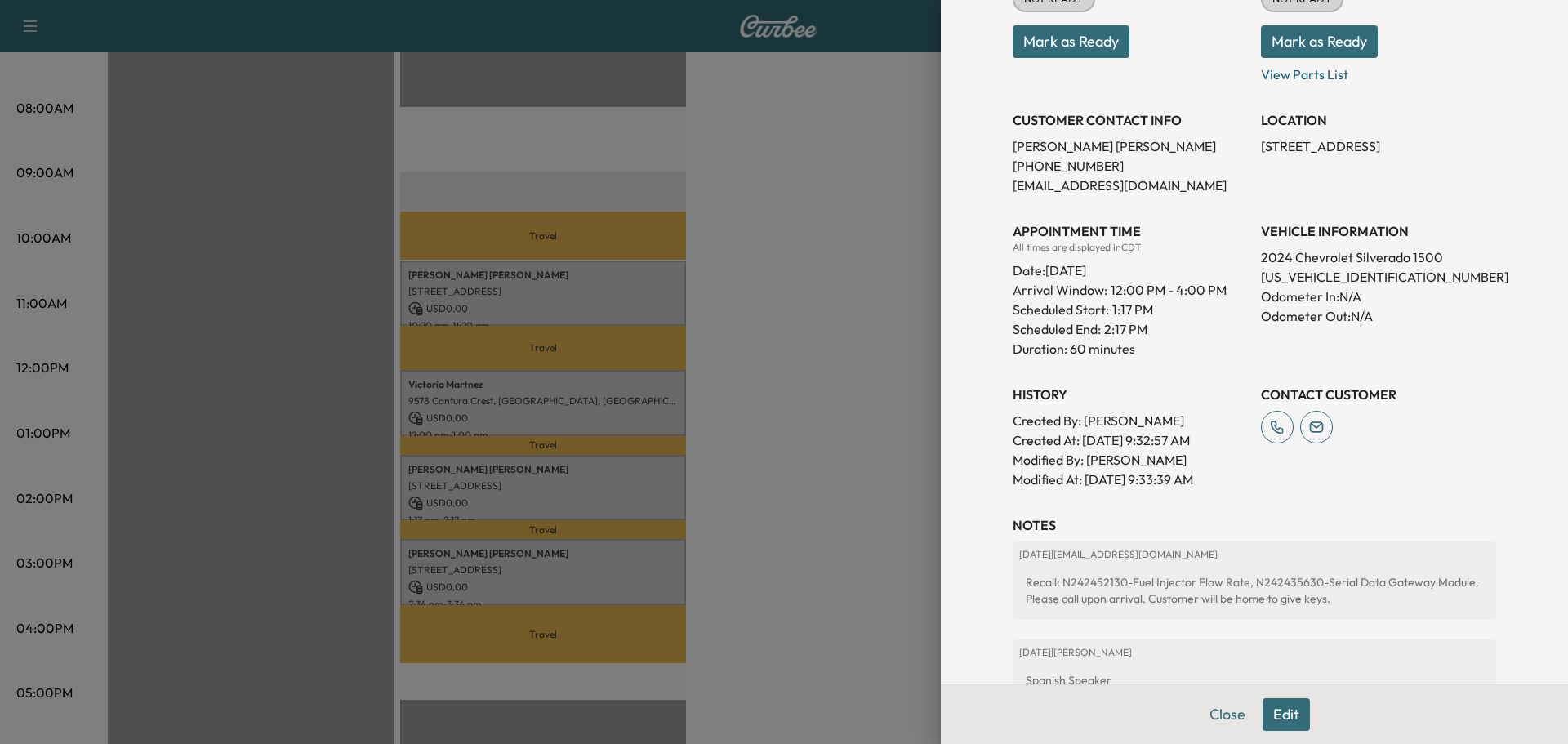
click at [633, 567] on div at bounding box center [784, 372] width 1568 height 744
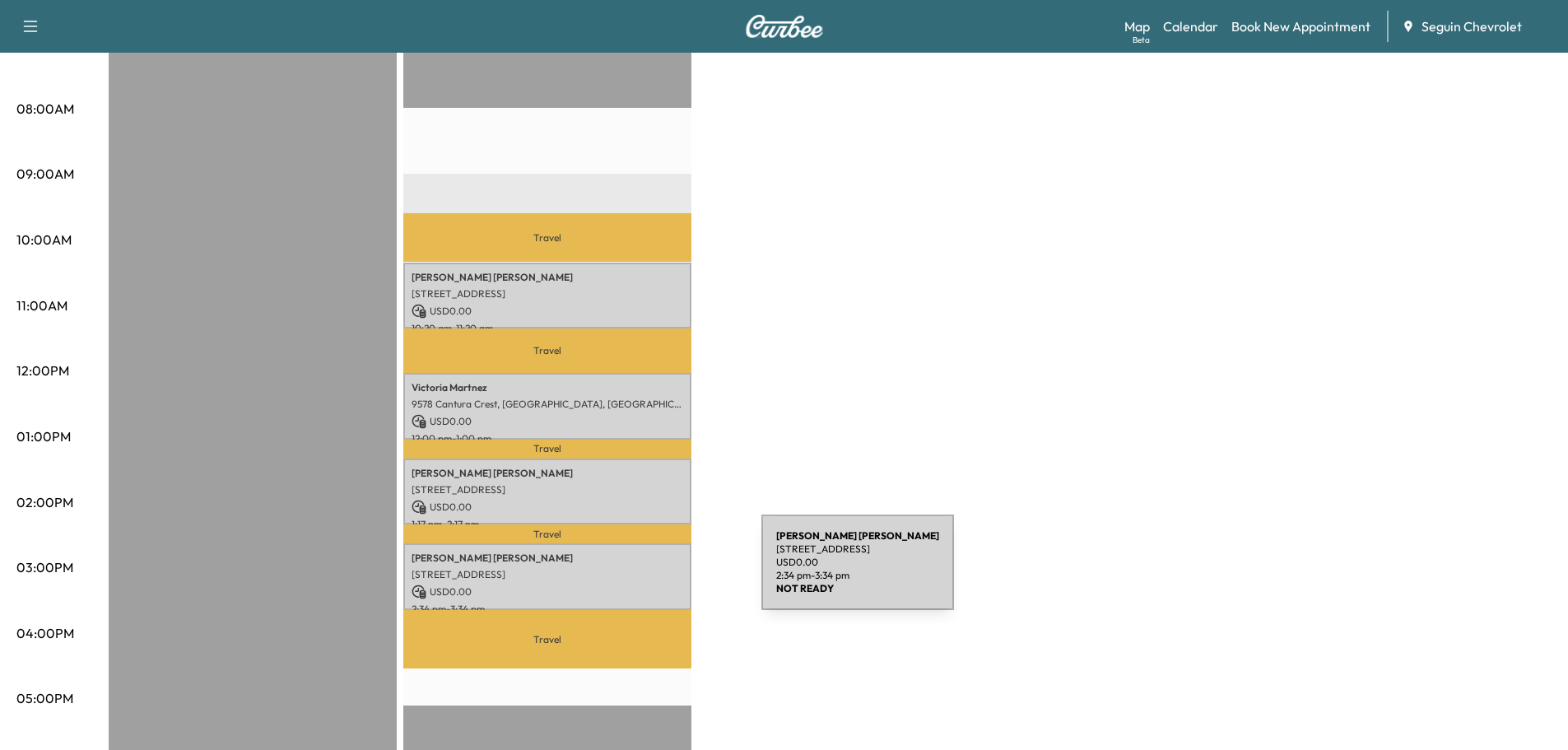
click at [638, 572] on p "[STREET_ADDRESS]" at bounding box center [546, 574] width 271 height 13
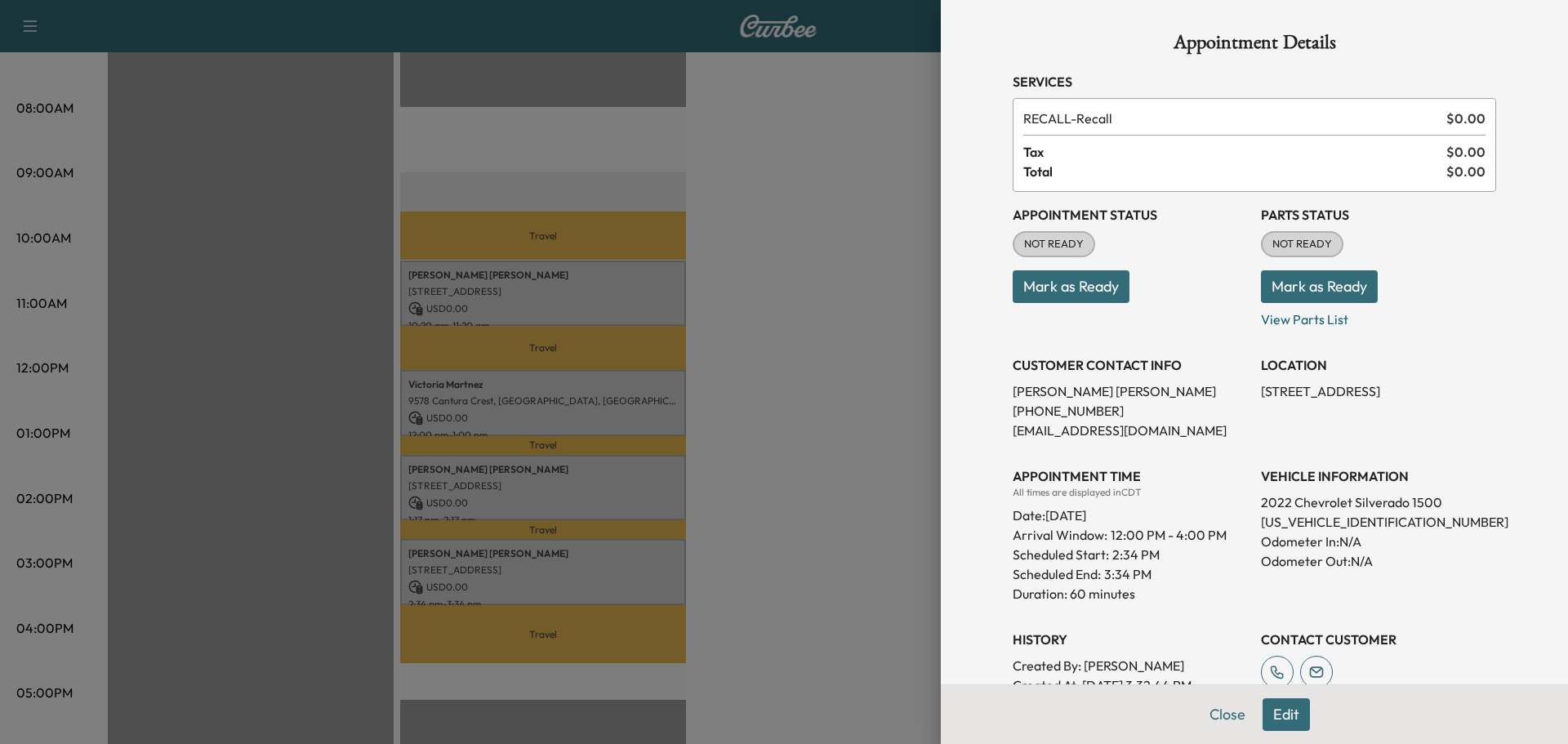
click at [655, 459] on div at bounding box center [784, 372] width 1568 height 744
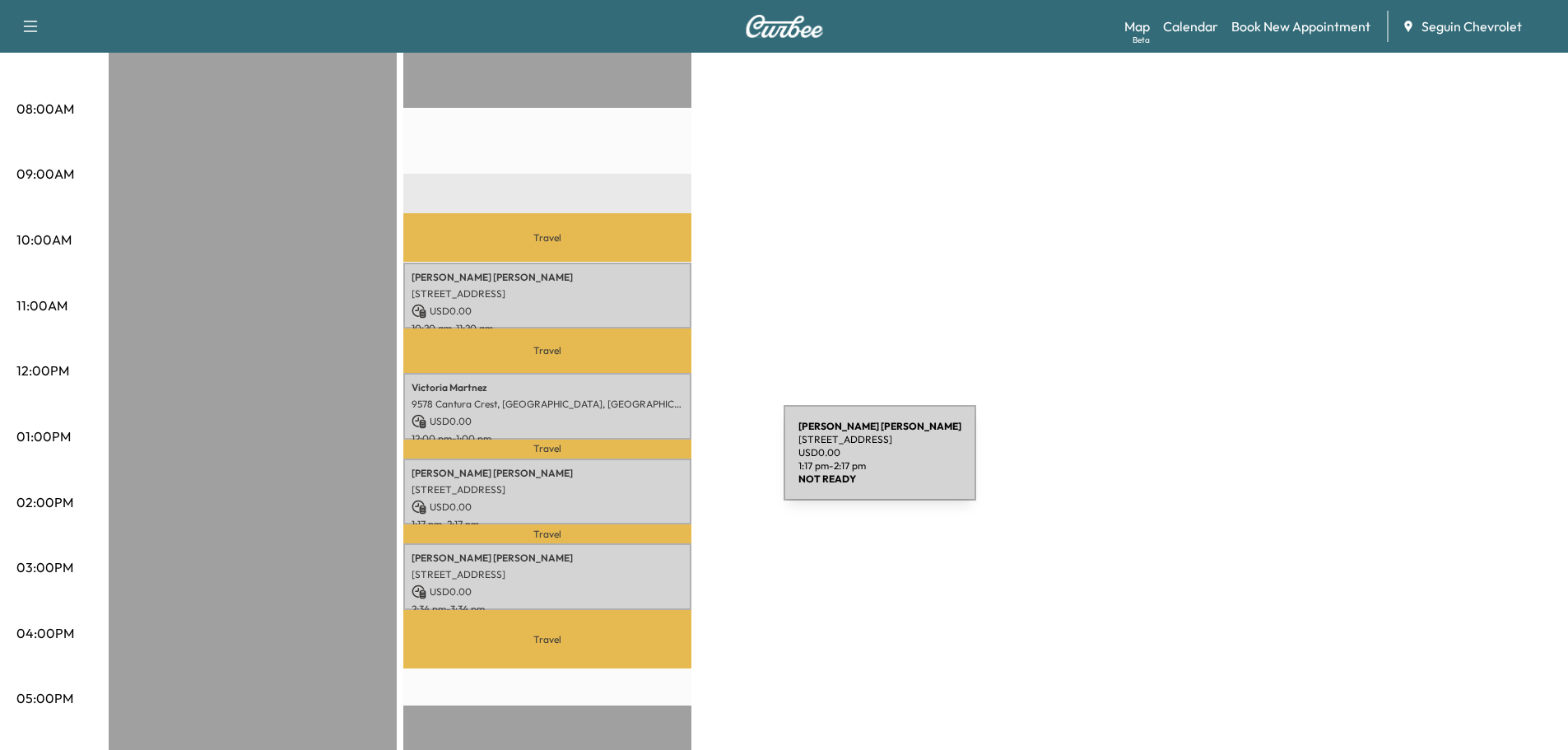
click at [661, 466] on p "[PERSON_NAME]" at bounding box center [546, 472] width 271 height 13
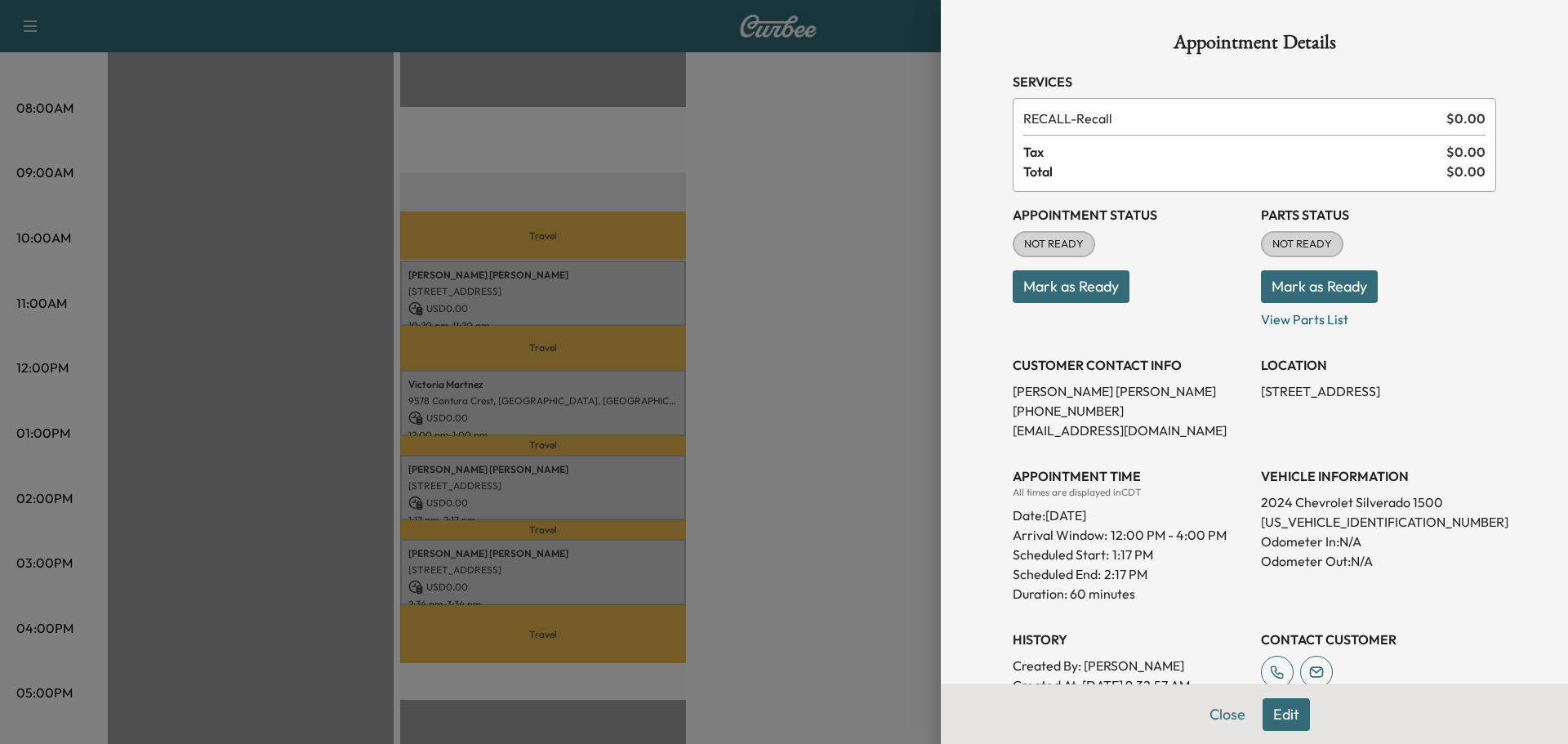
click at [833, 519] on div at bounding box center [784, 372] width 1568 height 744
